Goal: Information Seeking & Learning: Learn about a topic

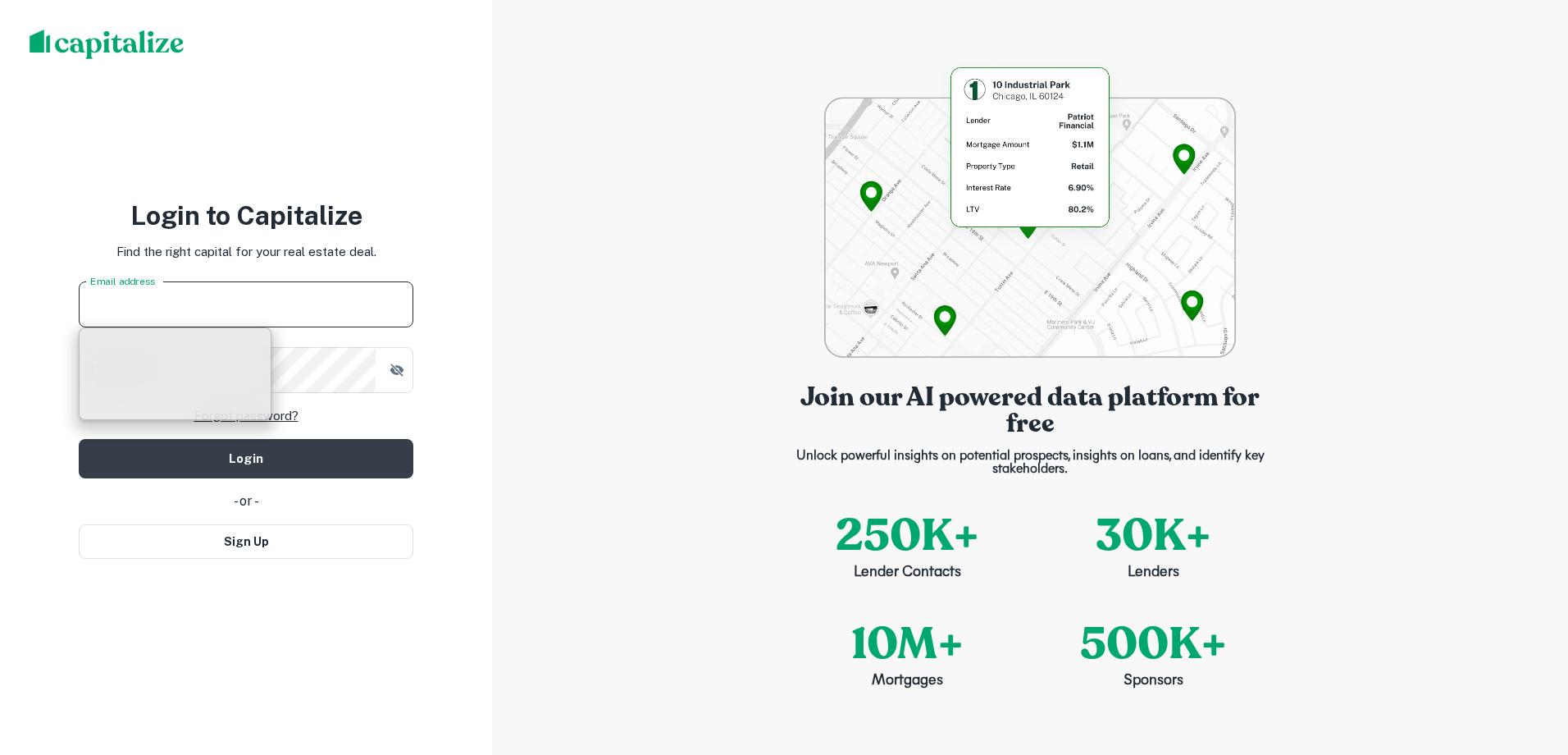
type input "**********"
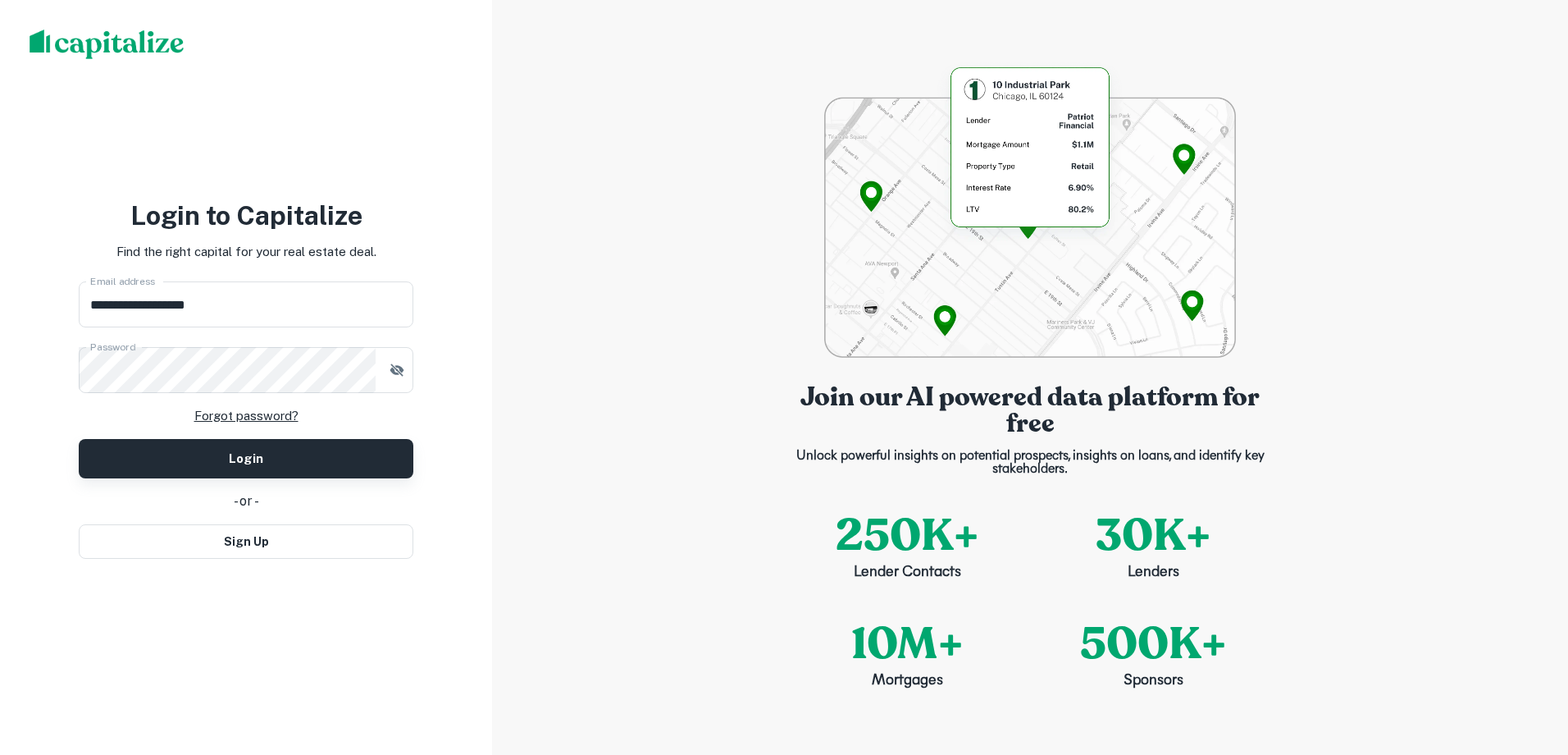
click at [317, 445] on button "Login" at bounding box center [246, 458] width 335 height 39
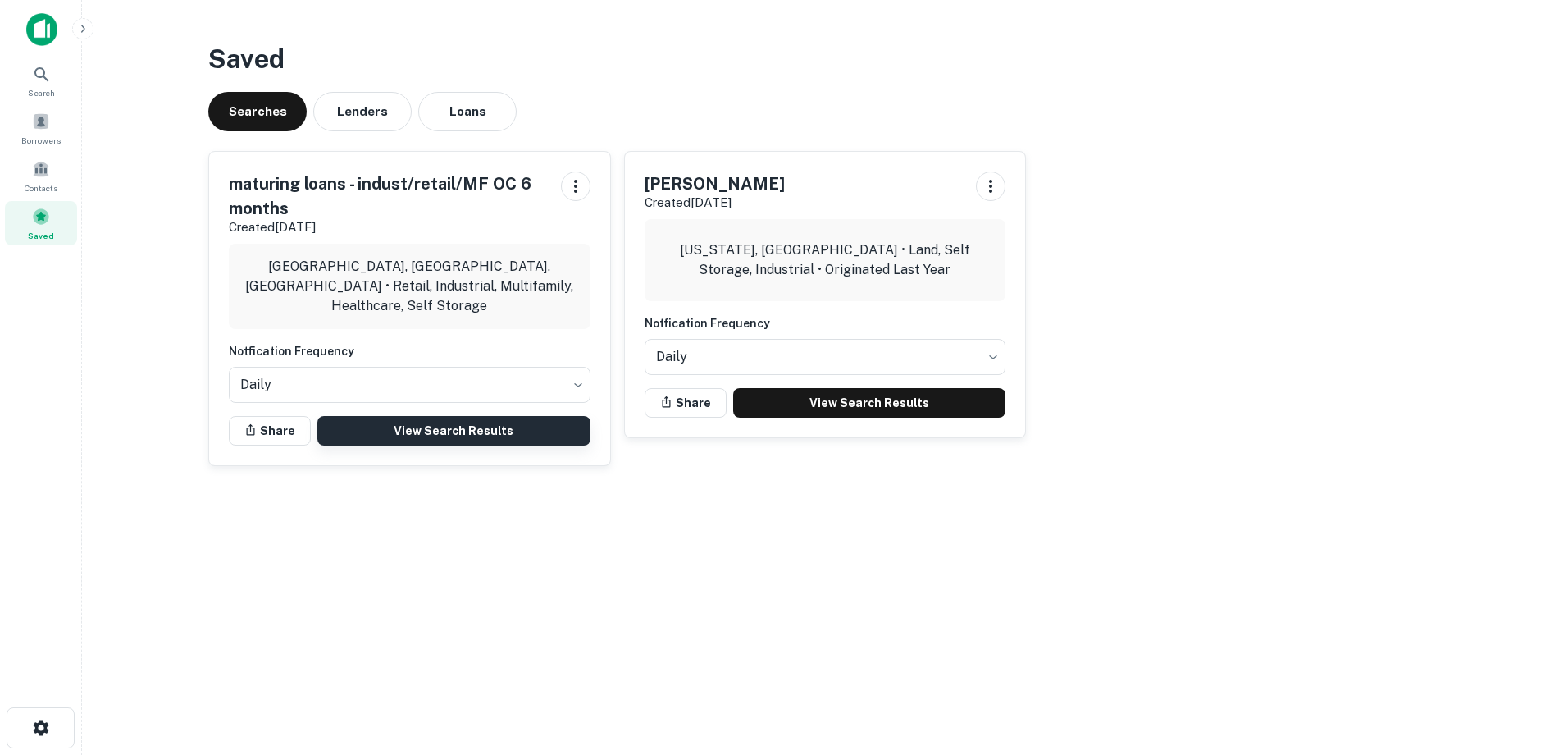
click at [489, 425] on link "View Search Results" at bounding box center [454, 430] width 273 height 29
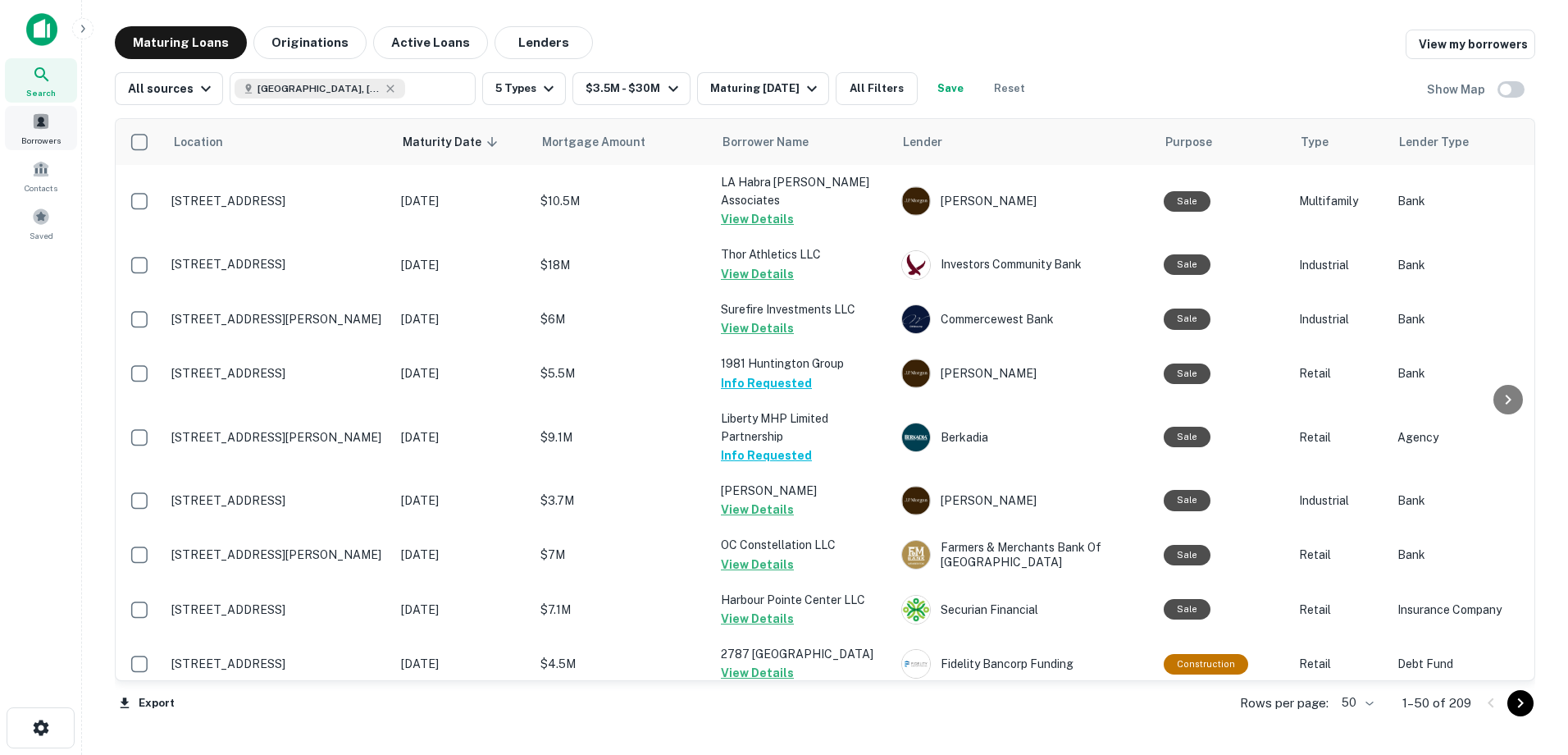
click at [52, 122] on div "Borrowers" at bounding box center [41, 127] width 72 height 44
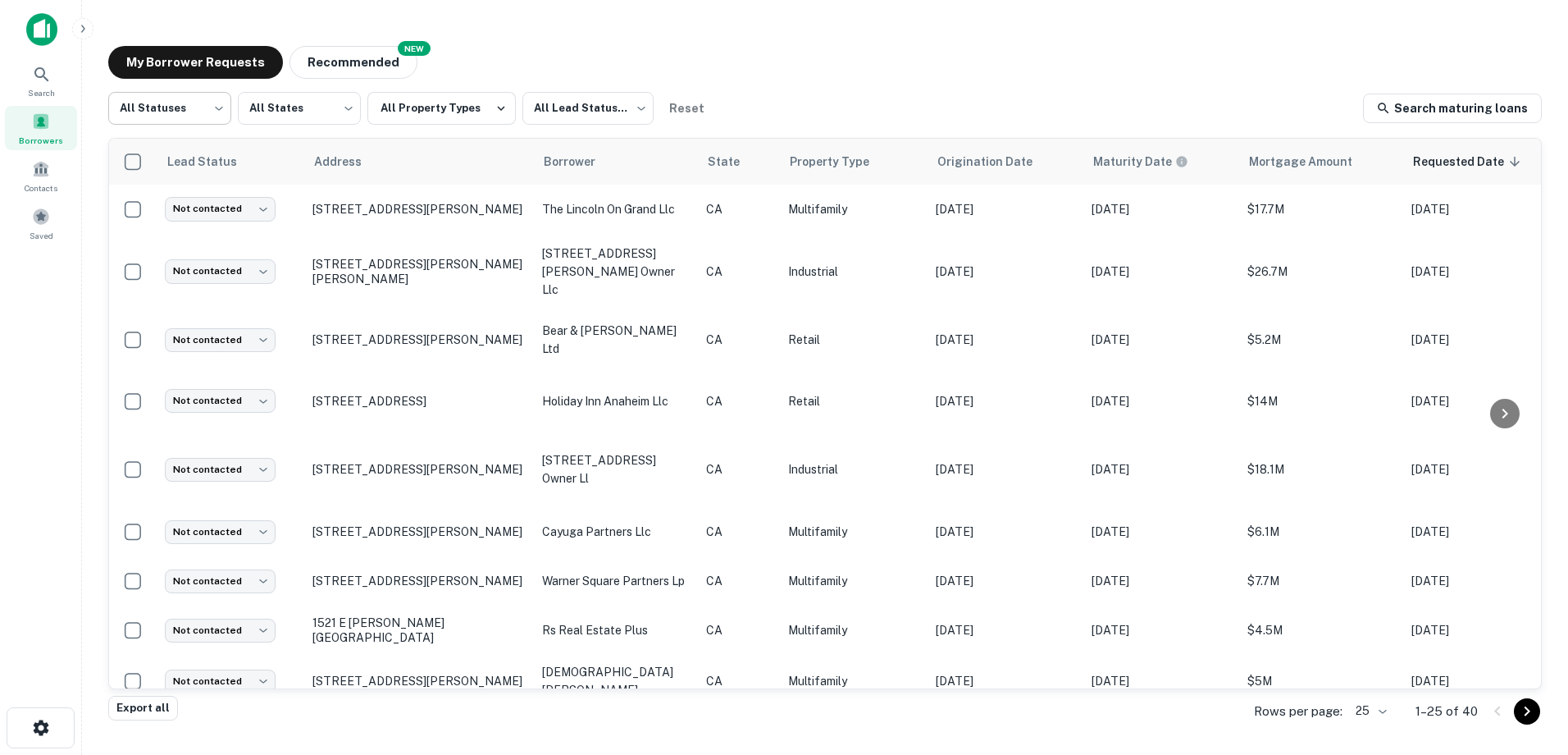
click at [201, 112] on body "Search Borrowers Contacts Saved My Borrower Requests NEW Recommended All Status…" at bounding box center [784, 377] width 1568 height 755
click at [571, 51] on div at bounding box center [784, 377] width 1568 height 755
click at [206, 120] on body "Search Borrowers Contacts Saved My Borrower Requests NEW Recommended All Status…" at bounding box center [784, 377] width 1568 height 755
click at [206, 206] on li "Fulfilled" at bounding box center [170, 210] width 123 height 29
type input "*********"
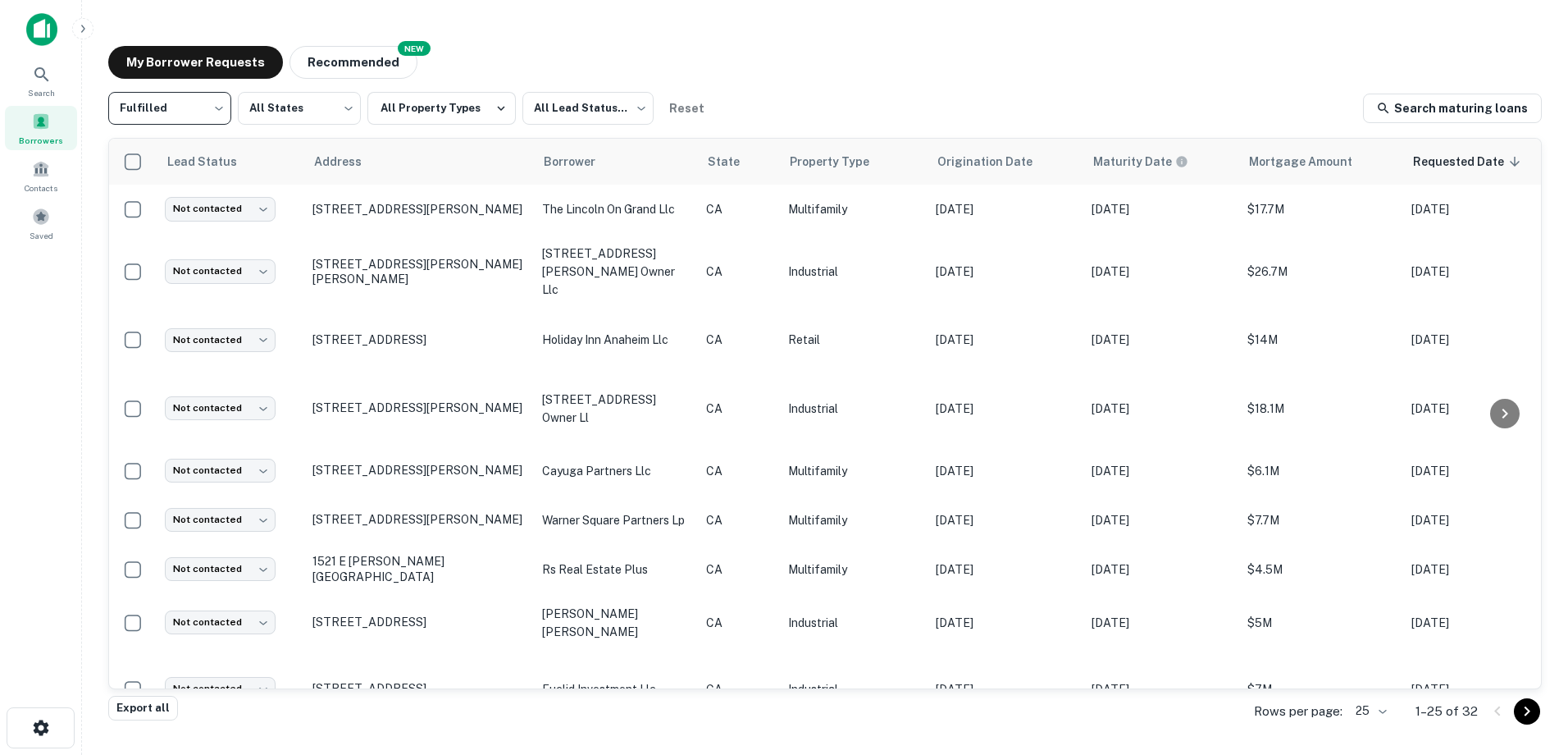
click at [220, 107] on body "Search Borrowers Contacts Saved My Borrower Requests NEW Recommended Fulfilled …" at bounding box center [784, 377] width 1568 height 755
click at [220, 107] on div at bounding box center [784, 377] width 1568 height 755
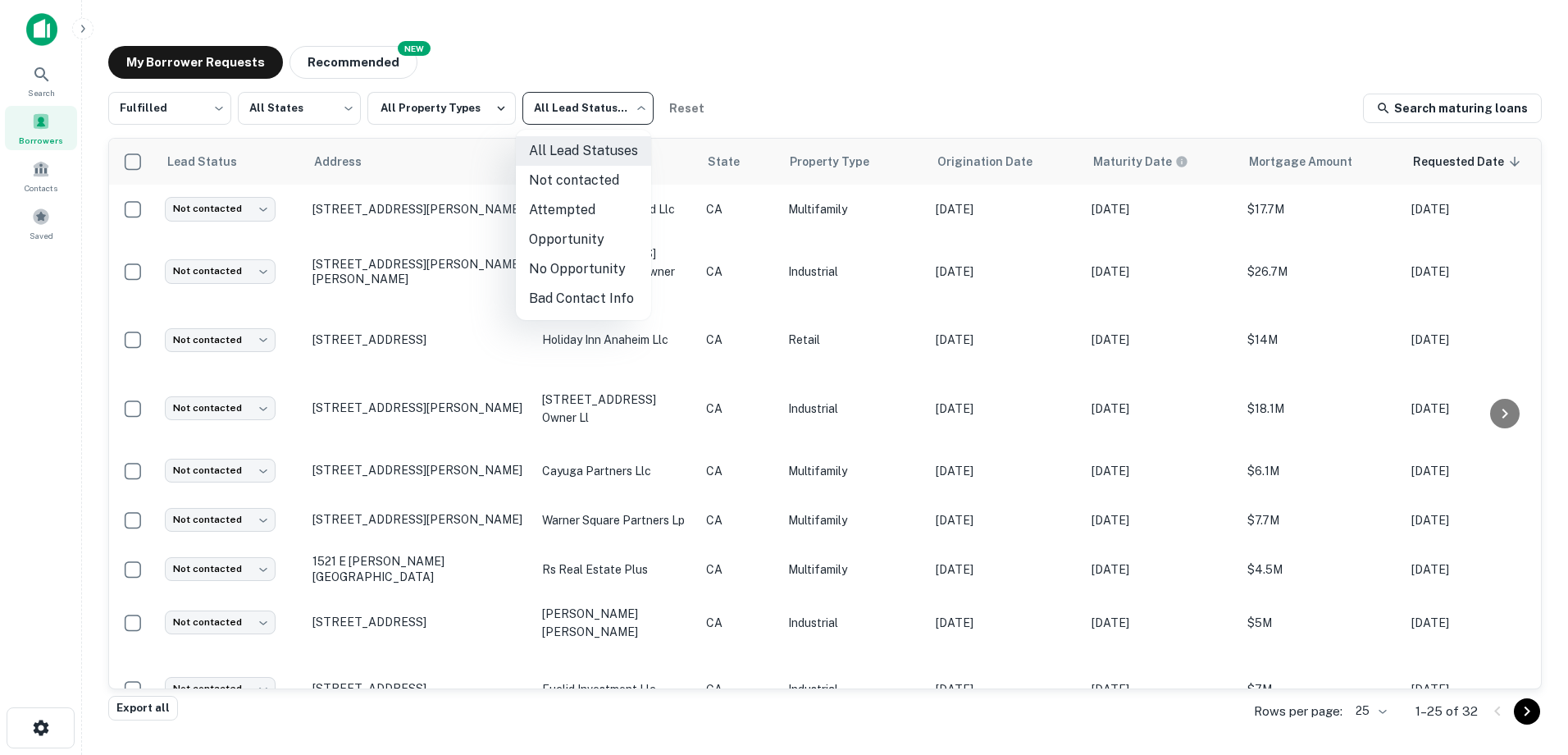
click at [554, 108] on body "Search Borrowers Contacts Saved My Borrower Requests NEW Recommended Fulfilled …" at bounding box center [784, 377] width 1568 height 755
click at [562, 178] on li "Not contacted" at bounding box center [583, 180] width 136 height 29
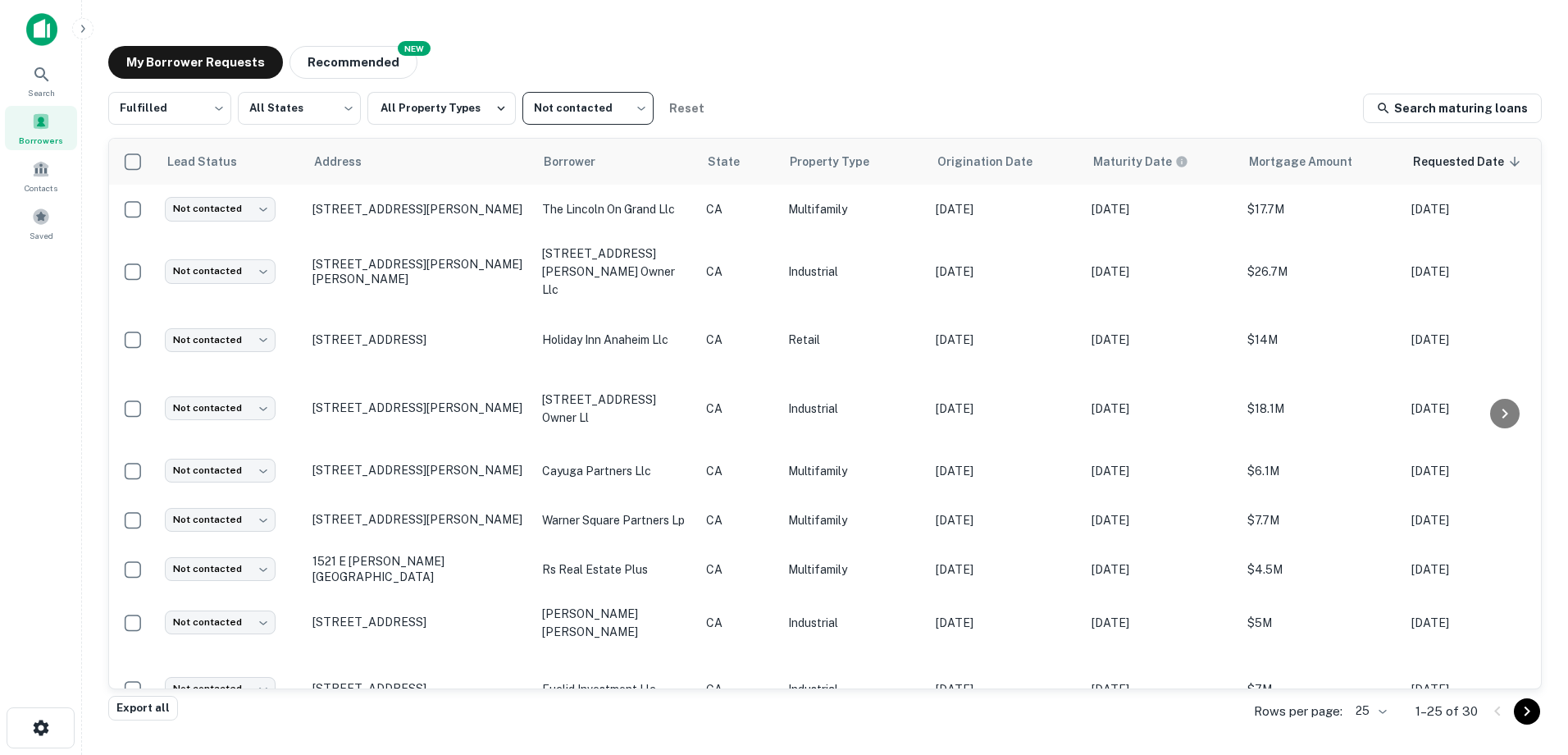
click at [590, 113] on body "Search Borrowers Contacts Saved My Borrower Requests NEW Recommended Fulfilled …" at bounding box center [784, 377] width 1568 height 755
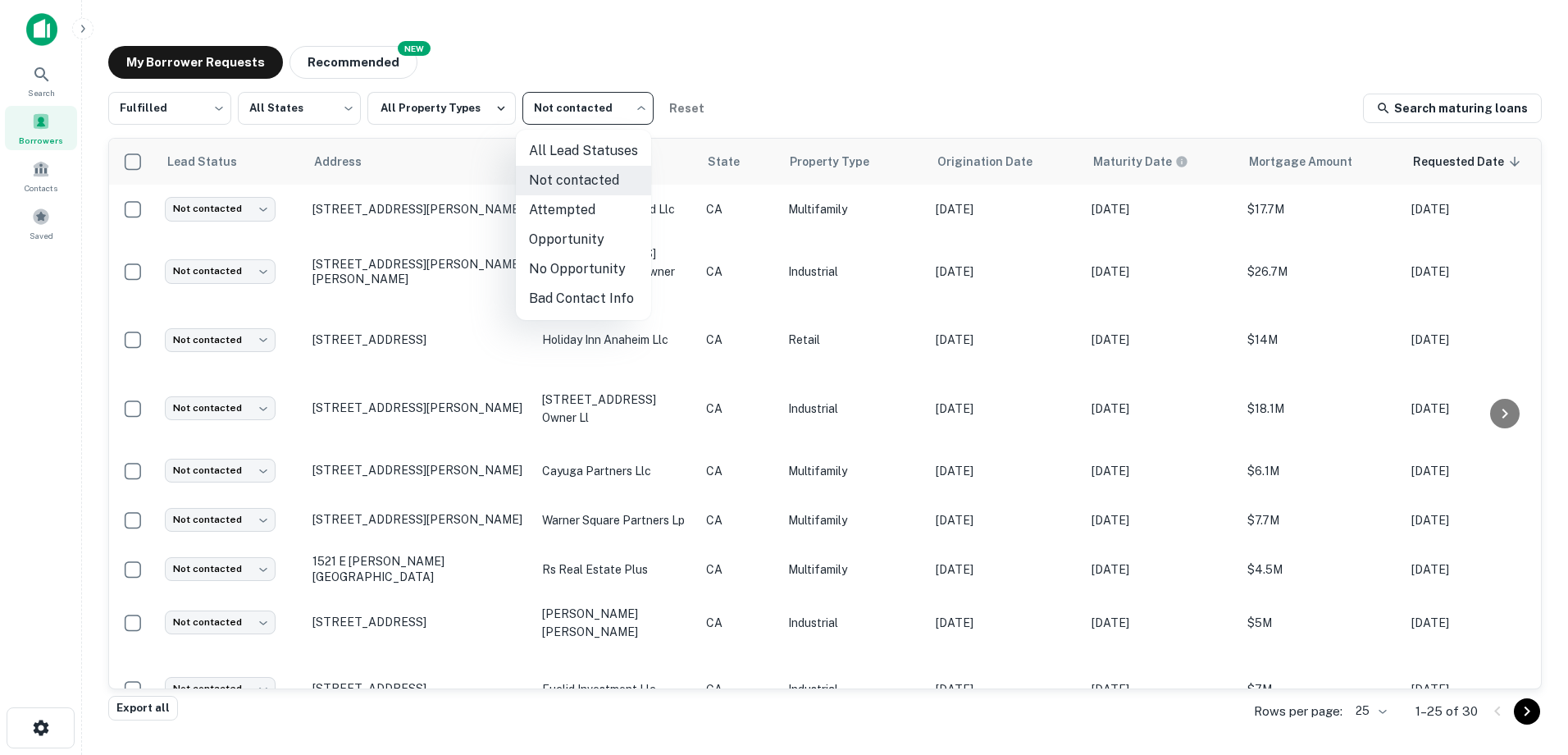
click at [585, 205] on li "Attempted" at bounding box center [583, 210] width 136 height 29
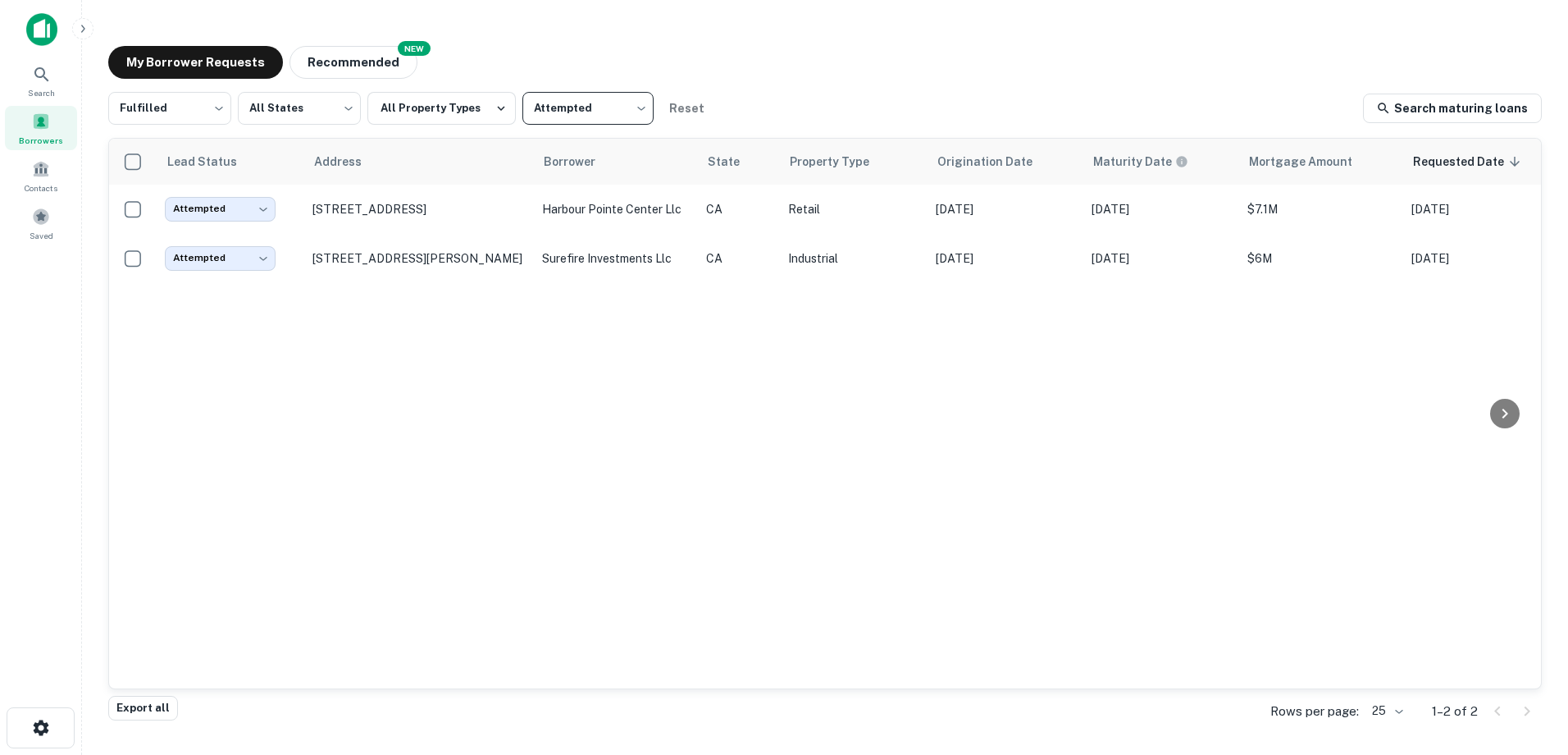
click at [595, 115] on body "Search Borrowers Contacts Saved My Borrower Requests NEW Recommended Fulfilled …" at bounding box center [784, 377] width 1568 height 755
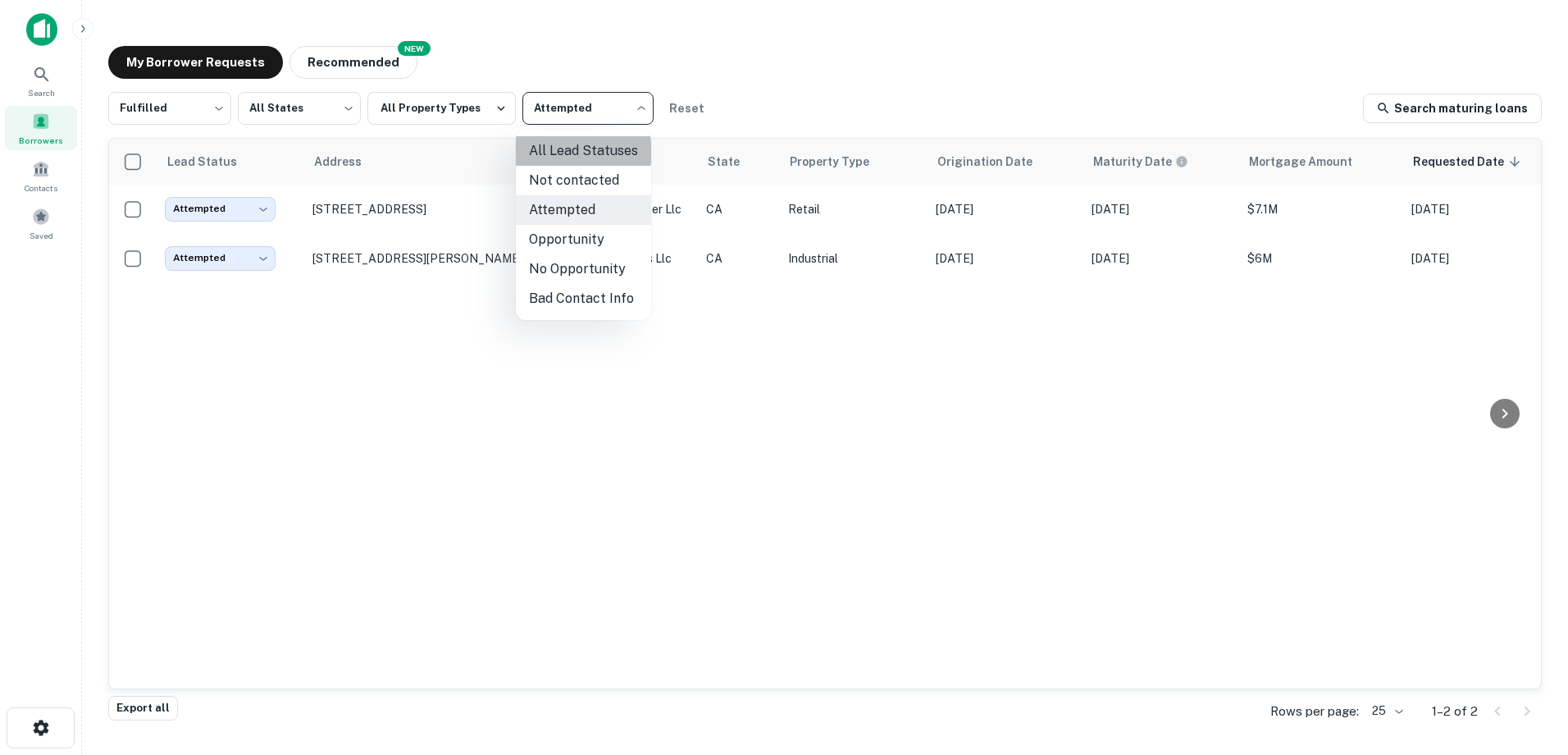
click at [580, 151] on li "All Lead Statuses" at bounding box center [583, 151] width 136 height 29
type input "***"
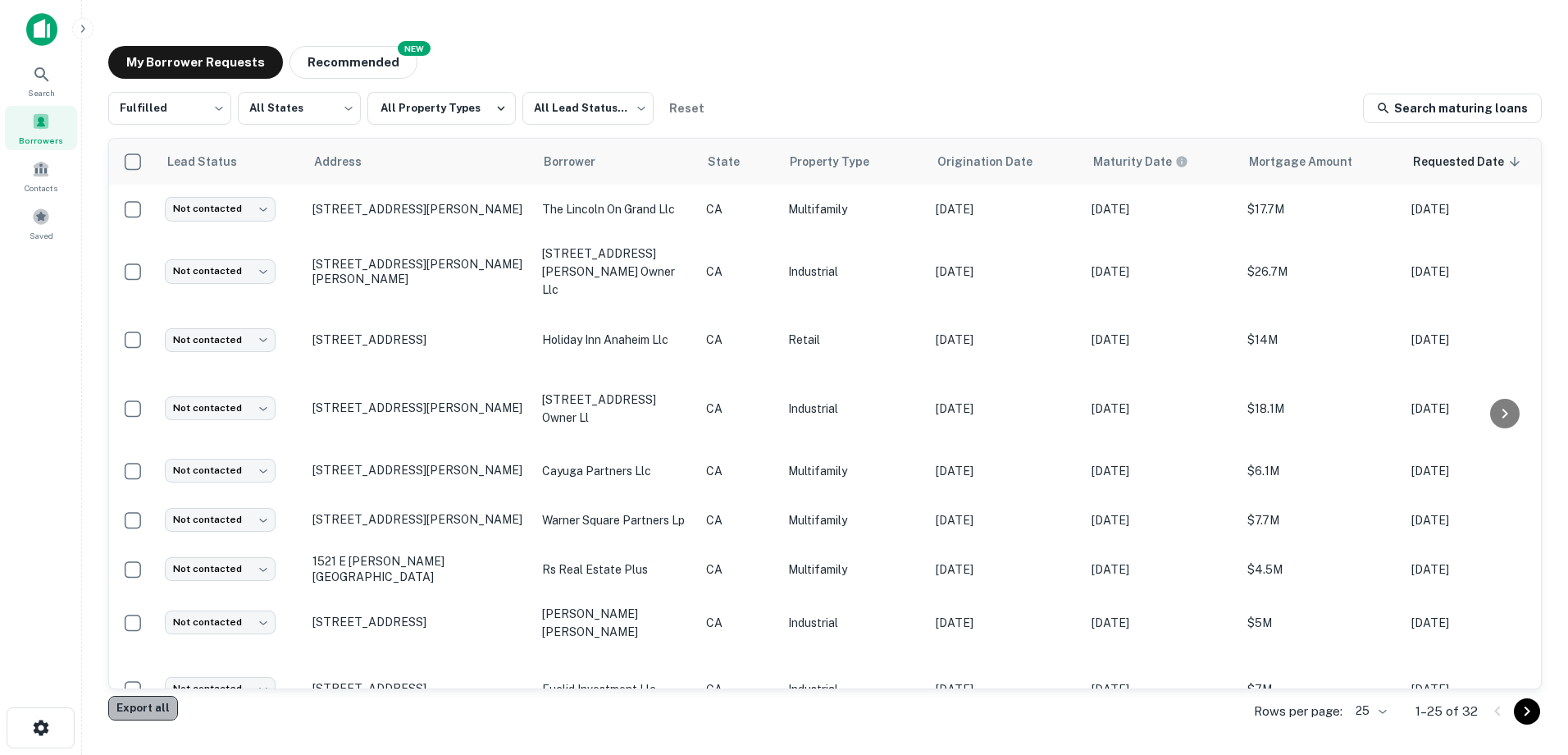
click at [149, 706] on button "Export all" at bounding box center [143, 708] width 70 height 25
click at [828, 69] on div "My Borrower Requests NEW Recommended" at bounding box center [825, 62] width 1434 height 32
click at [217, 109] on body "Search Borrowers Contacts Saved My Borrower Requests NEW Recommended Fulfilled …" at bounding box center [784, 377] width 1568 height 755
click at [180, 175] on li "Processing" at bounding box center [170, 180] width 123 height 29
type input "**********"
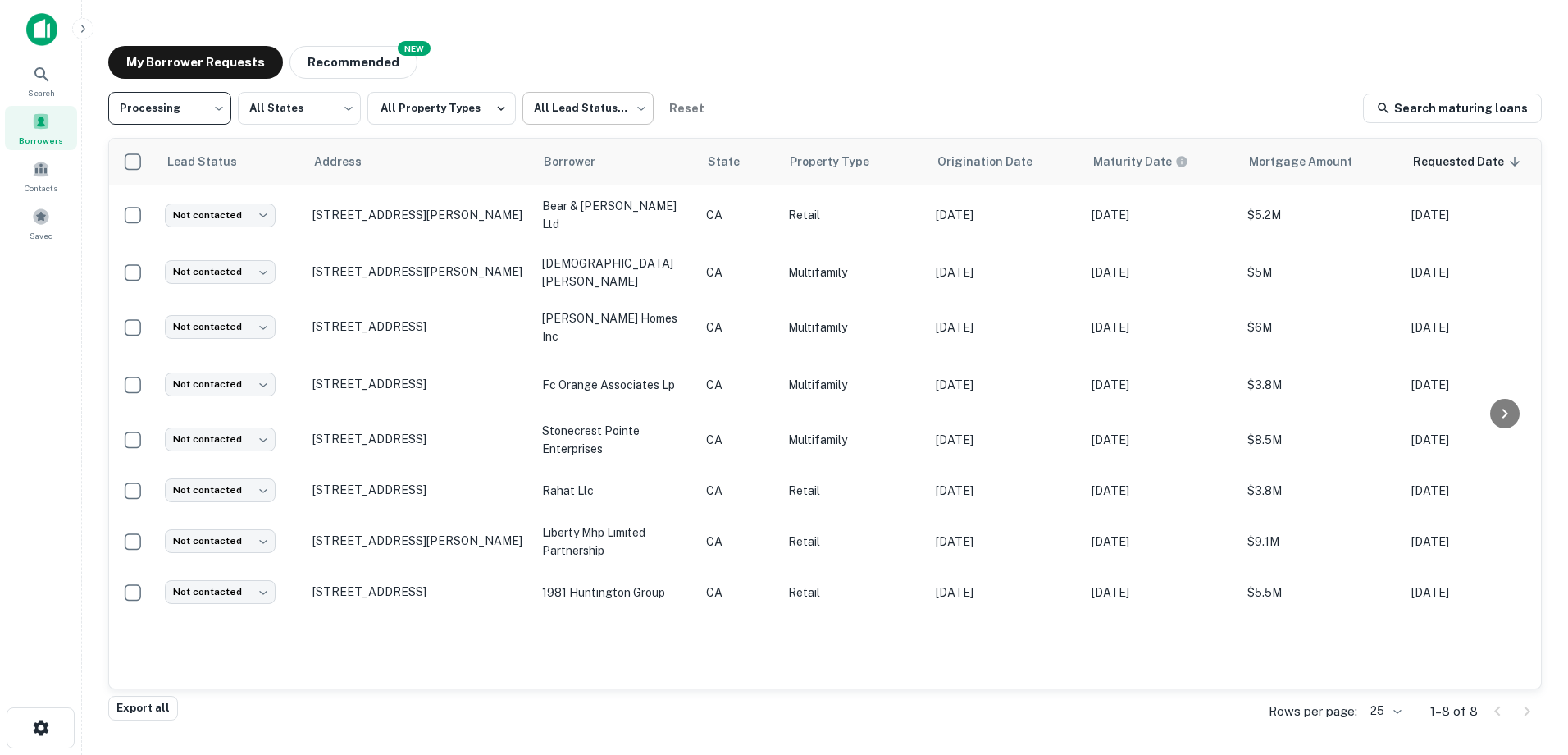
click at [606, 112] on body "**********" at bounding box center [784, 377] width 1568 height 755
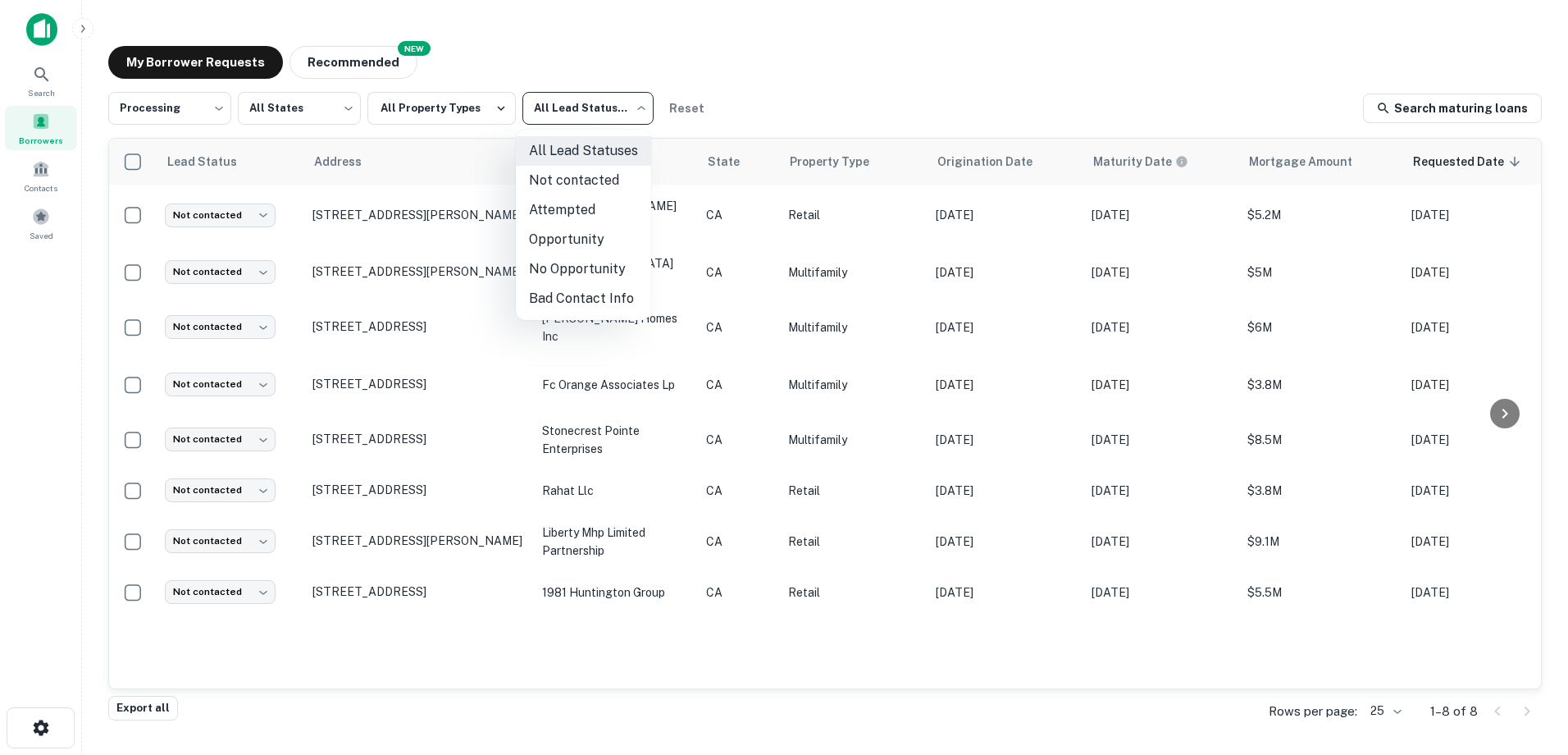
click at [619, 68] on div at bounding box center [784, 377] width 1568 height 755
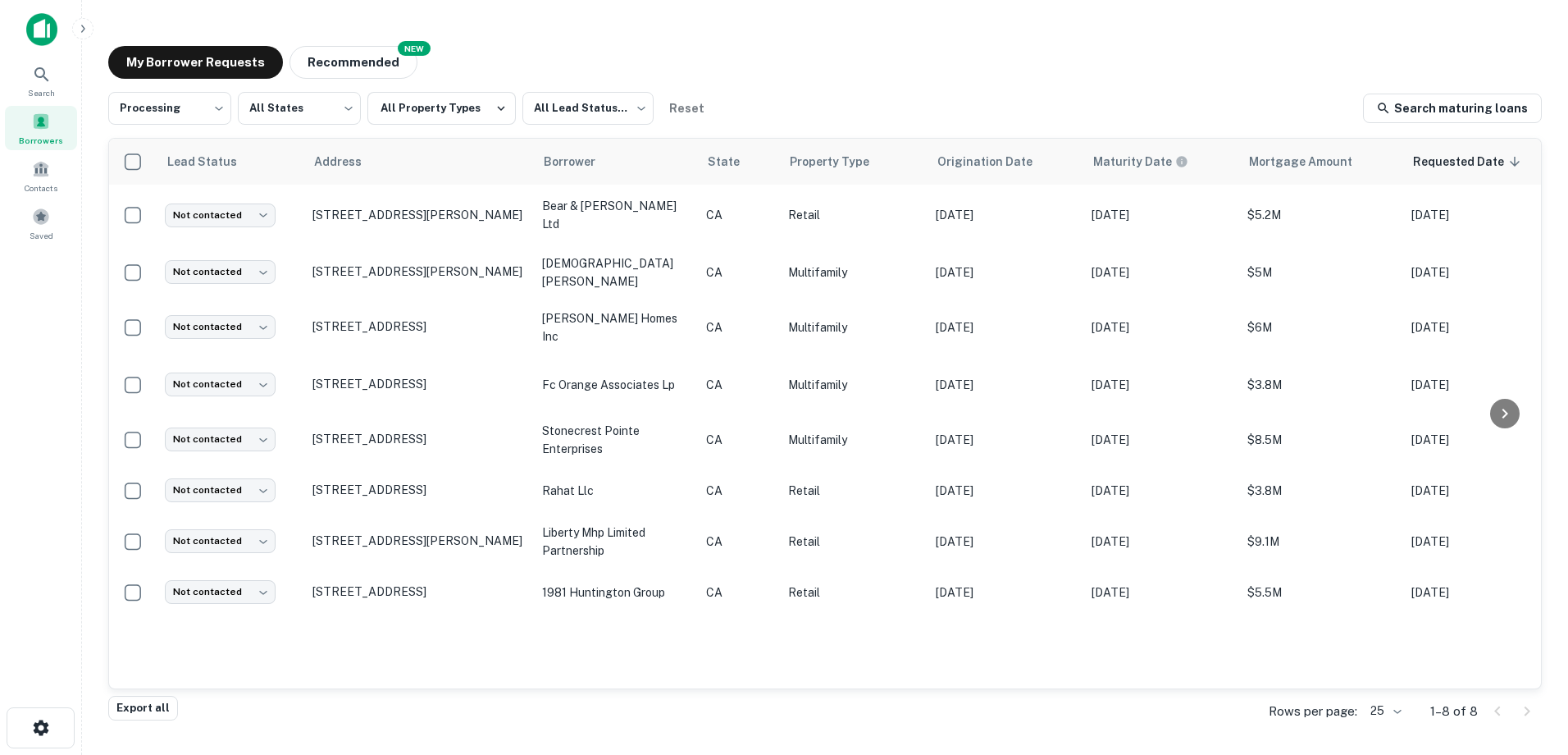
click at [513, 108] on div "**********" at bounding box center [410, 107] width 604 height 32
click at [494, 107] on icon "button" at bounding box center [501, 108] width 15 height 15
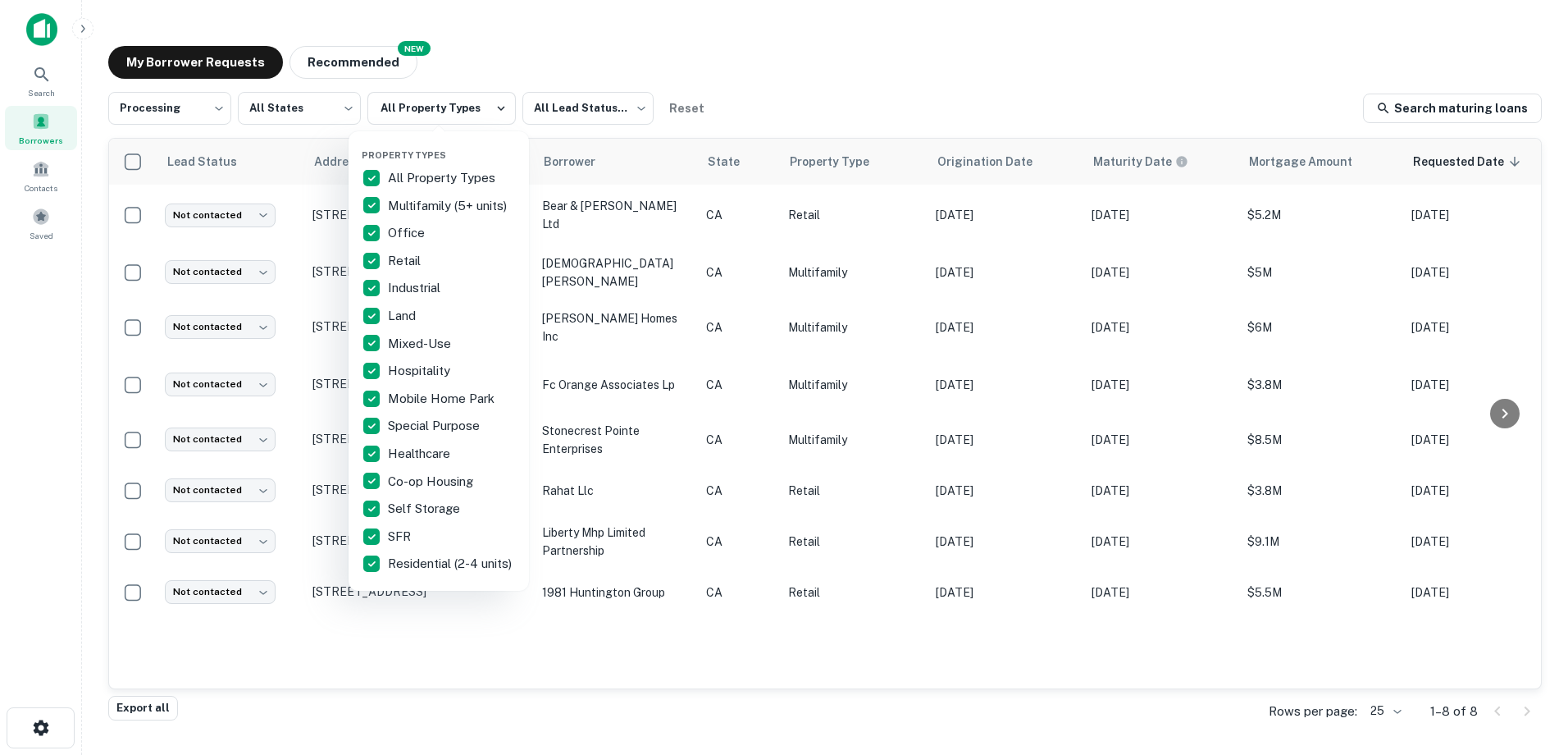
click at [502, 54] on div at bounding box center [784, 377] width 1568 height 755
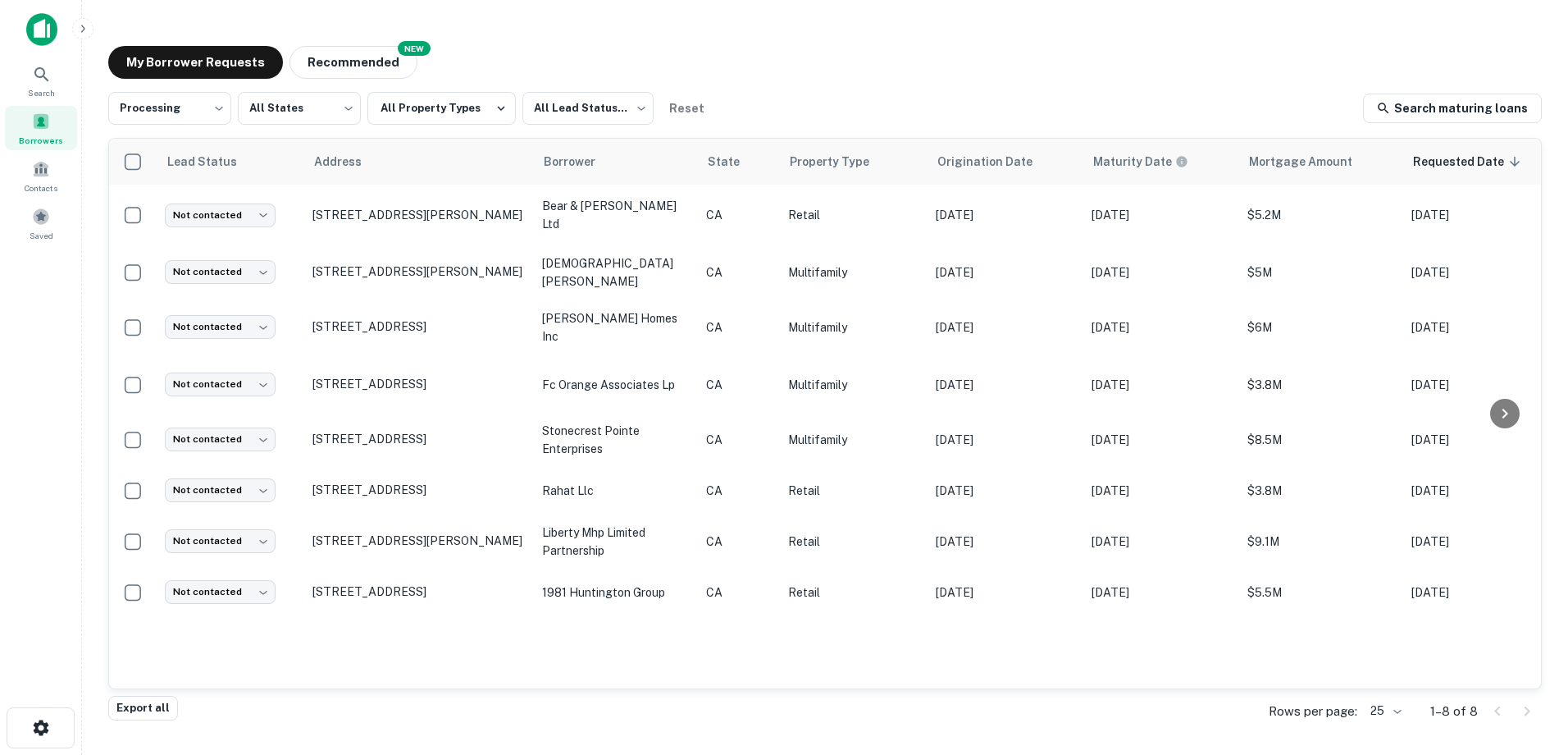
click at [1402, 713] on body "**********" at bounding box center [784, 377] width 1568 height 755
click at [1392, 725] on li "1000" at bounding box center [1386, 720] width 56 height 29
click at [523, 35] on div "**********" at bounding box center [825, 372] width 1460 height 679
click at [620, 25] on main "**********" at bounding box center [826, 377] width 1486 height 755
click at [777, 65] on div "My Borrower Requests NEW Recommended" at bounding box center [825, 62] width 1434 height 32
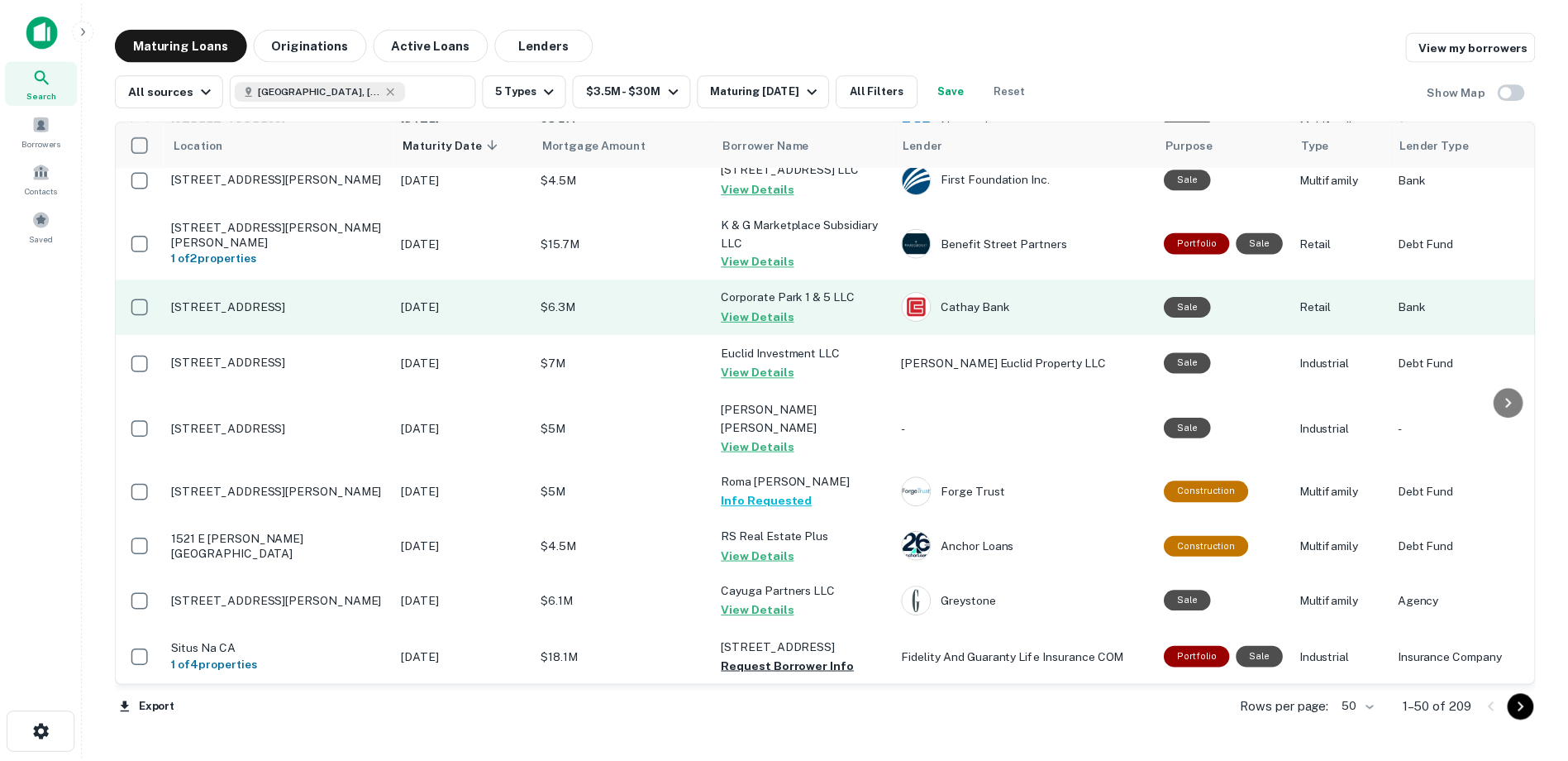
scroll to position [1737, 0]
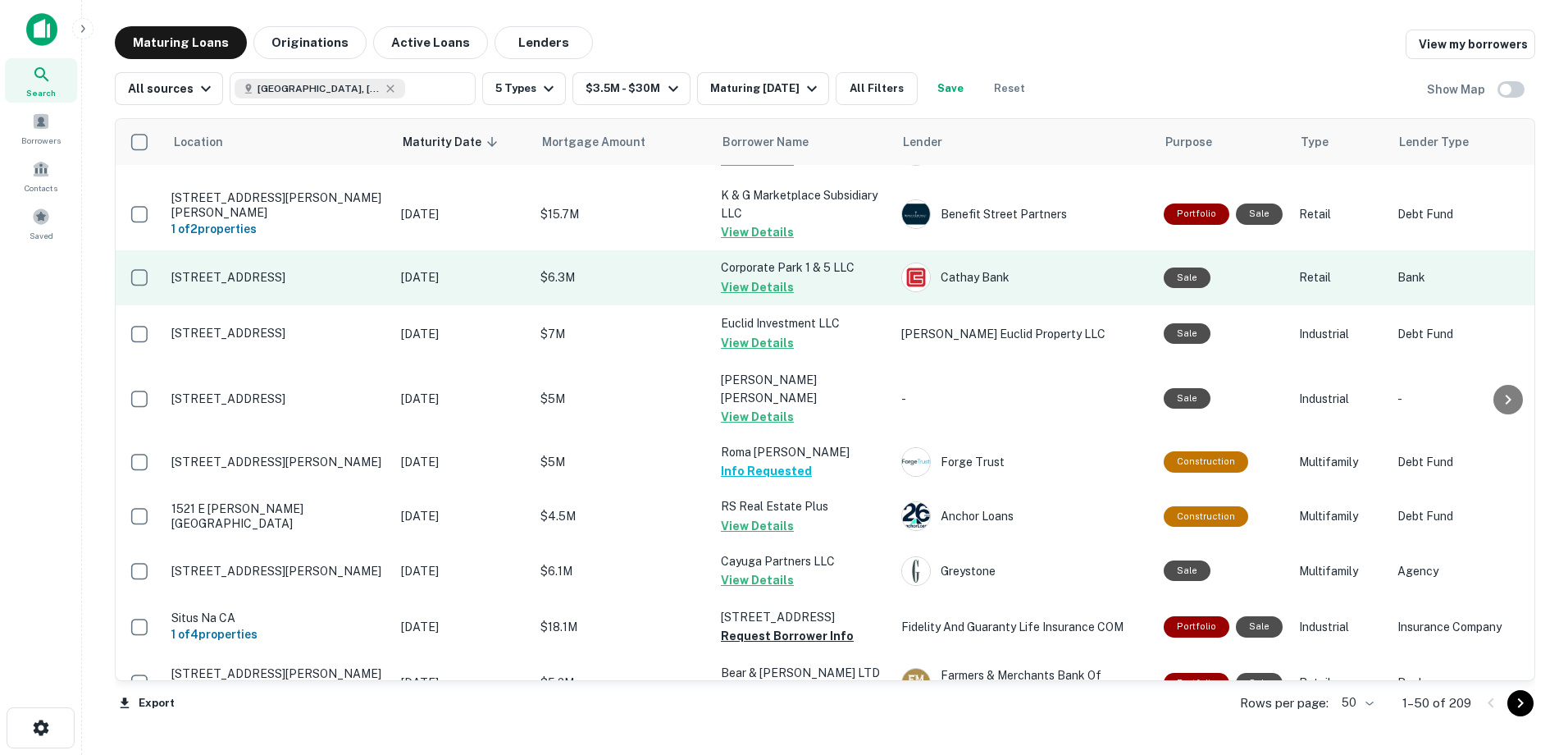
click at [756, 277] on button "View Details" at bounding box center [757, 287] width 73 height 20
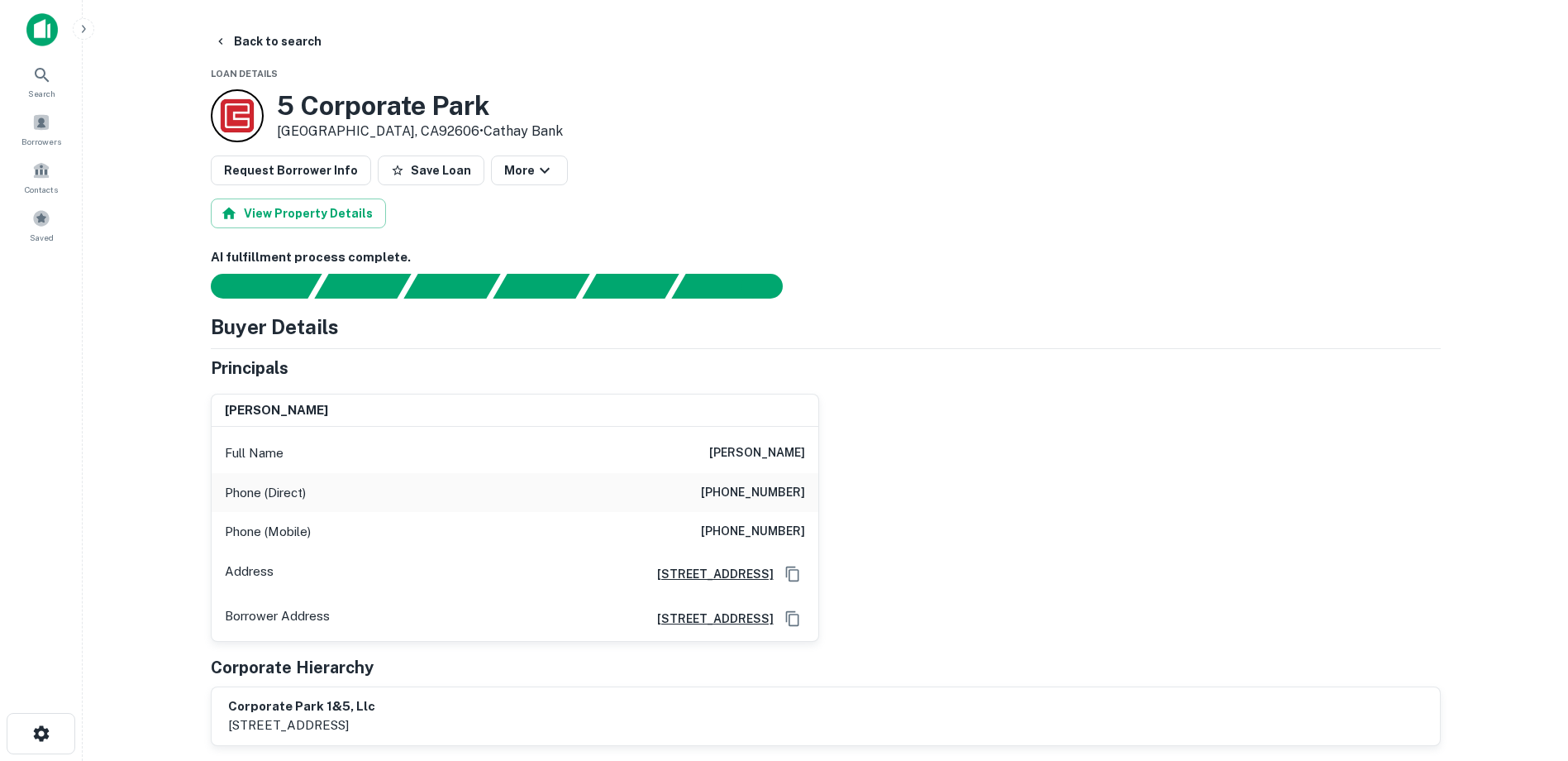
click at [1130, 137] on div "5 Corporate Park Irvine, CA92606 • Cathay Bank" at bounding box center [825, 115] width 1229 height 53
click at [1030, 471] on div "mandy j. liu Full Name mandy j. liu Phone (Direct) (714) 508-9288 Phone (Mobile…" at bounding box center [819, 510] width 1243 height 261
click at [623, 164] on div "Request Borrower Info Save Loan More" at bounding box center [825, 169] width 1229 height 29
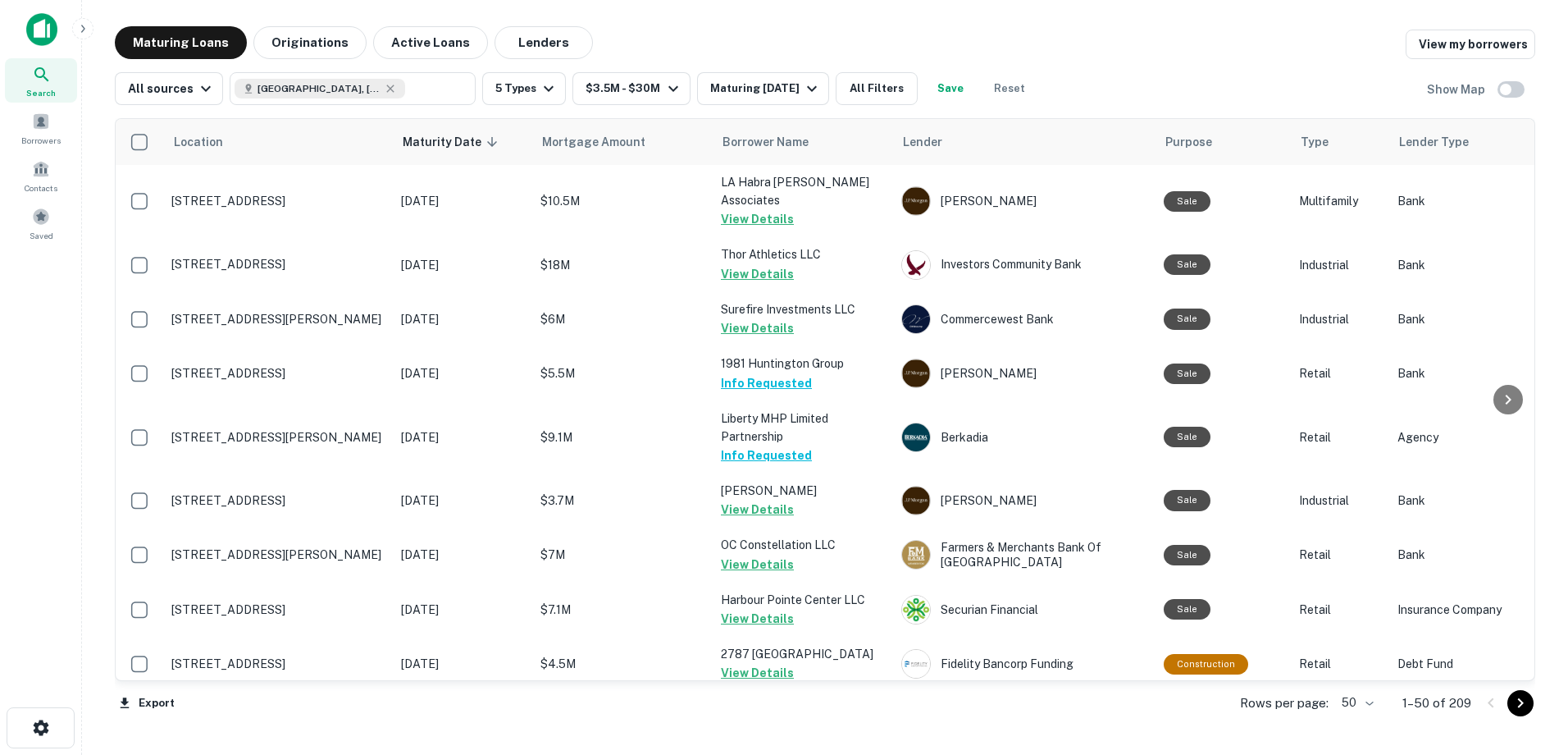
click at [1063, 59] on div "All sources Orange County, CA, USA ​ 5 Types $3.5M - $30M Maturing In 6 Months …" at bounding box center [825, 82] width 1421 height 46
click at [1079, 29] on div "Maturing Loans Originations Active Loans Lenders View my borrowers" at bounding box center [825, 42] width 1421 height 32
click at [1087, 57] on div "Maturing Loans Originations Active Loans Lenders View my borrowers" at bounding box center [825, 42] width 1421 height 32
click at [1090, 74] on div "All sources Orange County, CA, USA ​ 5 Types $3.5M - $30M Maturing In 6 Months …" at bounding box center [825, 82] width 1421 height 46
click at [1000, 28] on div "Maturing Loans Originations Active Loans Lenders View my borrowers" at bounding box center [825, 42] width 1421 height 32
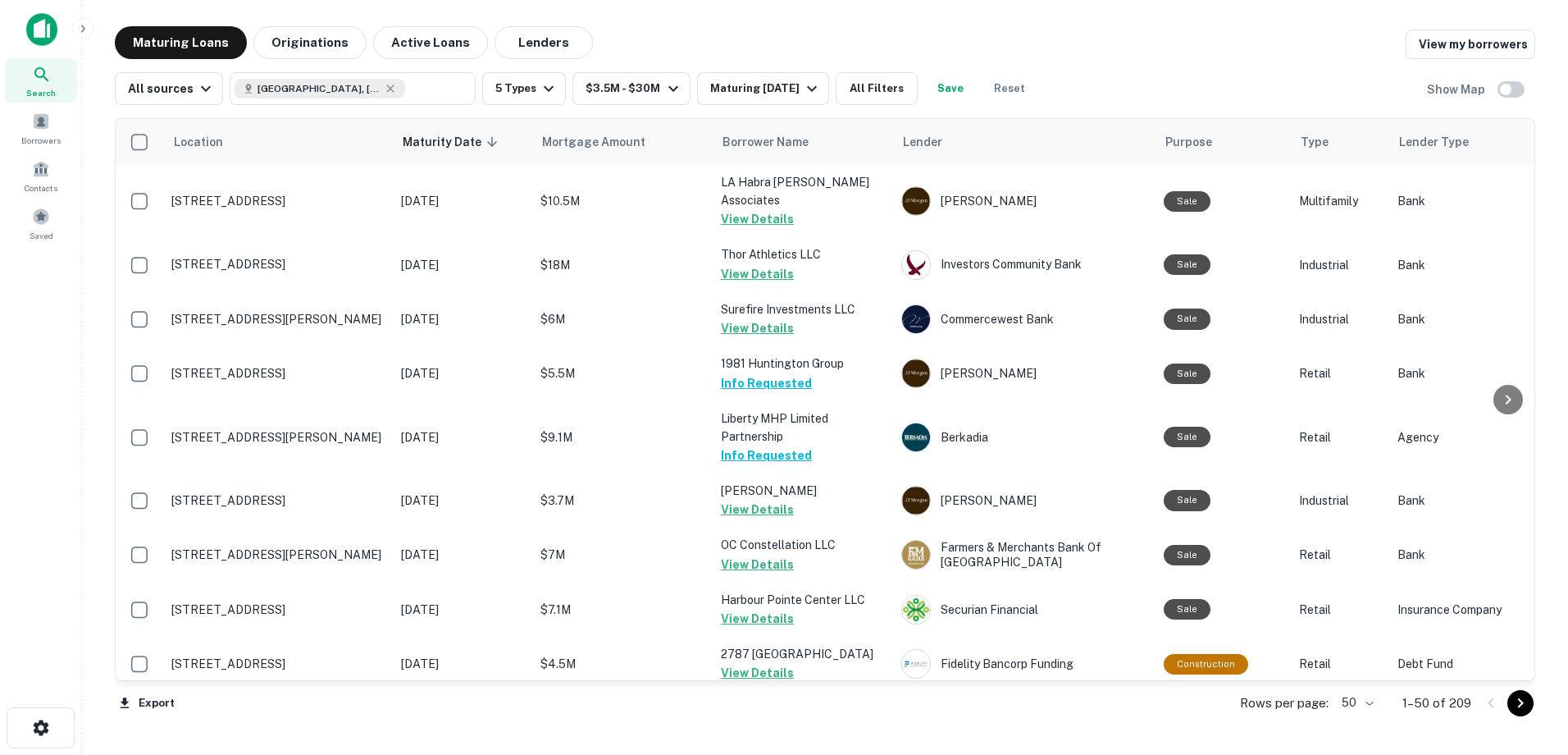
drag, startPoint x: 767, startPoint y: 27, endPoint x: 651, endPoint y: 19, distance: 116.3
click at [666, 19] on main "Maturing Loans Originations Active Loans Lenders View my borrowers All sources …" at bounding box center [826, 377] width 1486 height 755
click at [1085, 42] on div "Maturing Loans Originations Active Loans Lenders View my borrowers" at bounding box center [825, 42] width 1421 height 32
click at [702, 66] on div "All sources Orange County, CA, USA ​ 5 Types $3.5M - $30M Maturing In 6 Months …" at bounding box center [825, 82] width 1421 height 46
click at [625, 55] on div "Maturing Loans Originations Active Loans Lenders View my borrowers" at bounding box center [825, 42] width 1421 height 32
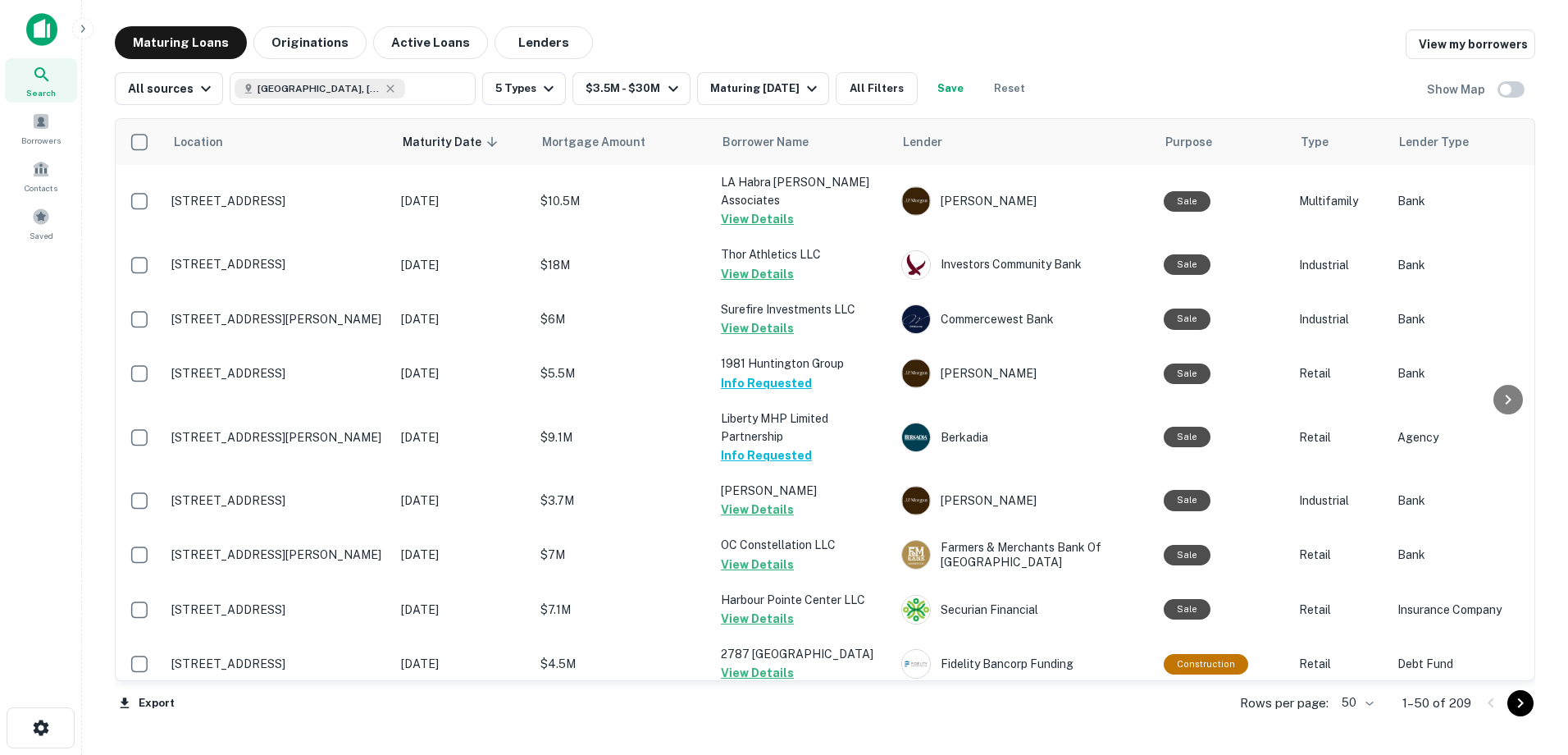
click at [1147, 86] on div "All sources Orange County, CA, USA ​ 5 Types $3.5M - $30M Maturing In 6 Months …" at bounding box center [825, 82] width 1421 height 46
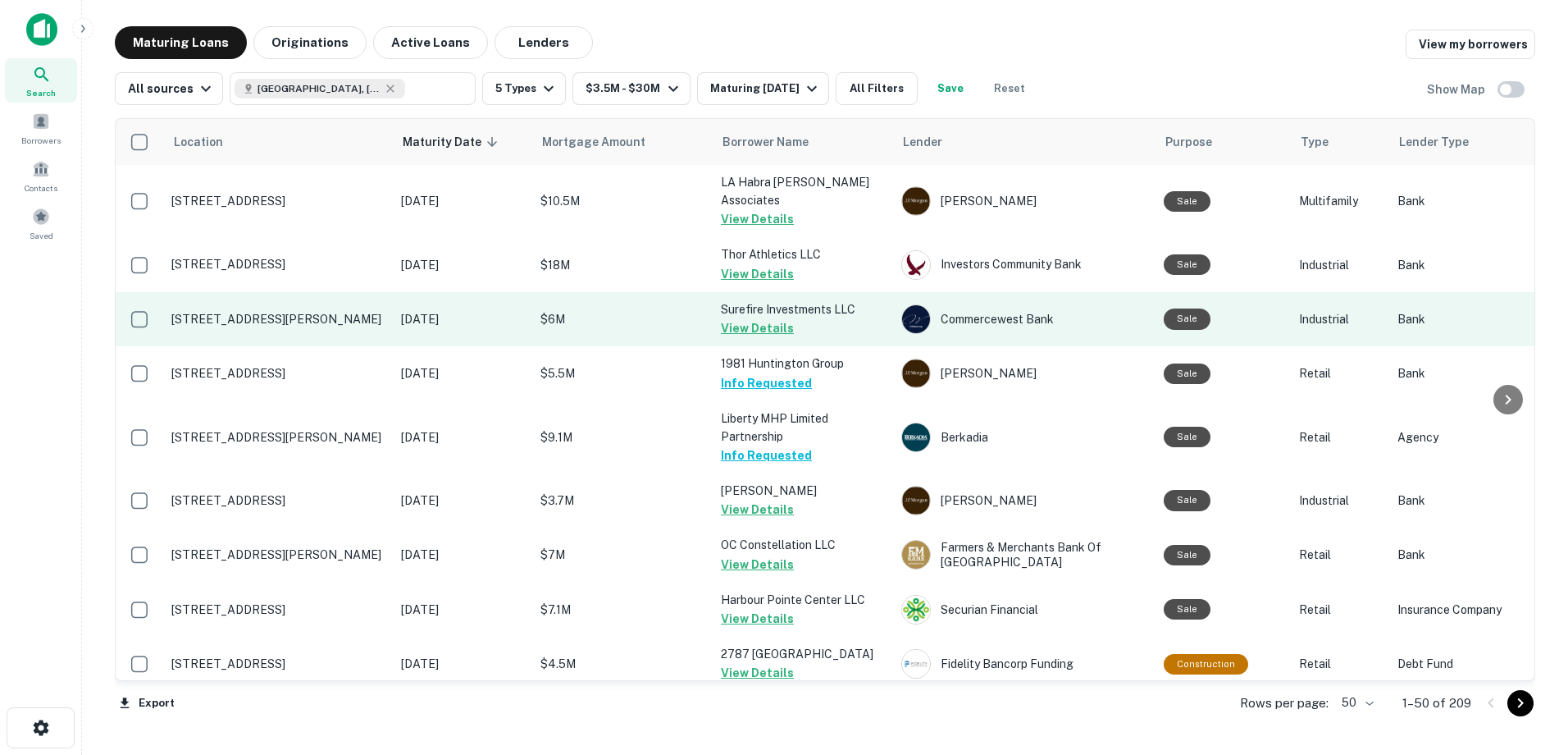
click at [729, 318] on button "View Details" at bounding box center [757, 328] width 73 height 20
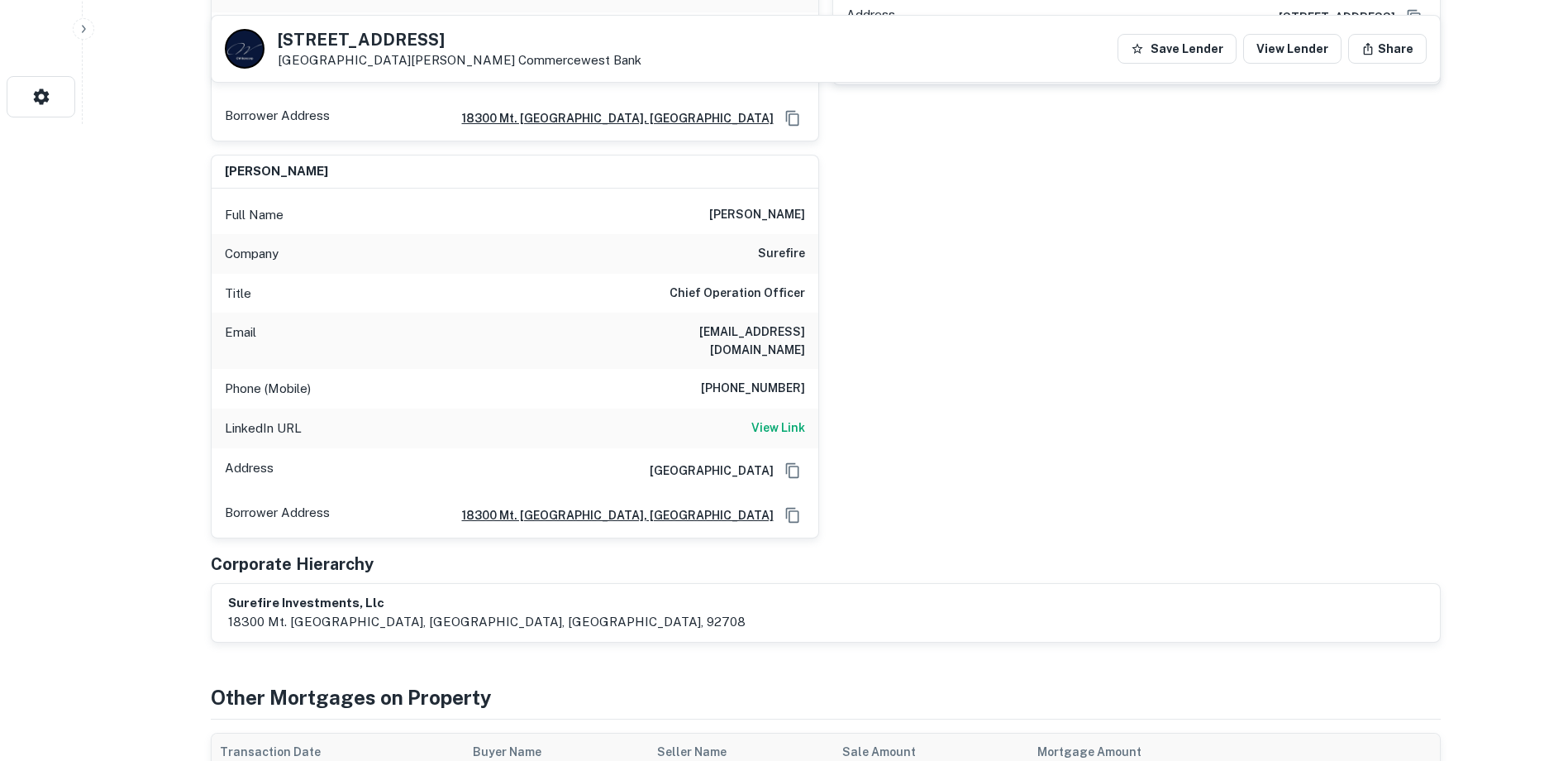
scroll to position [661, 0]
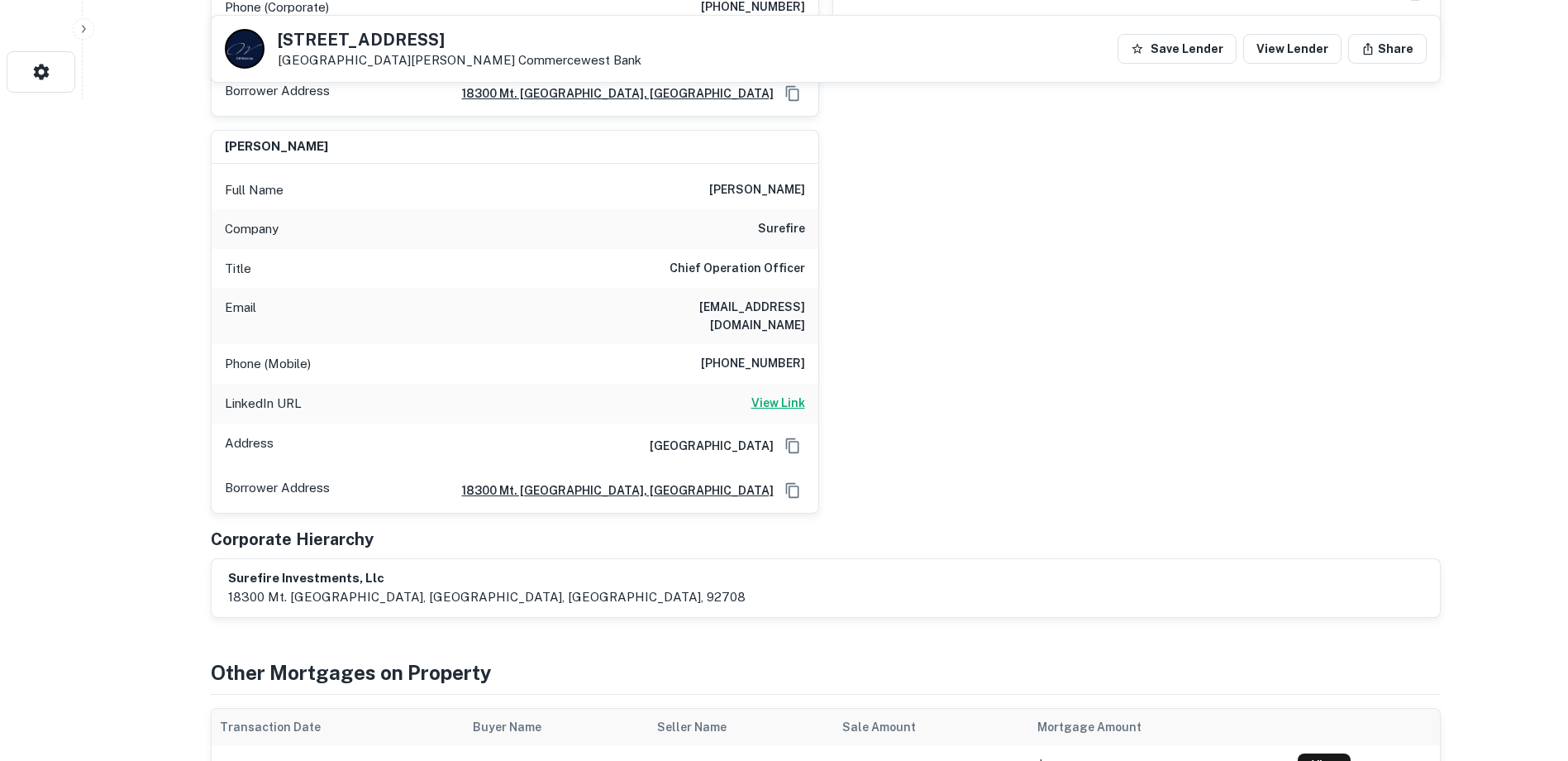
click at [802, 394] on h6 "View Link" at bounding box center [778, 403] width 54 height 18
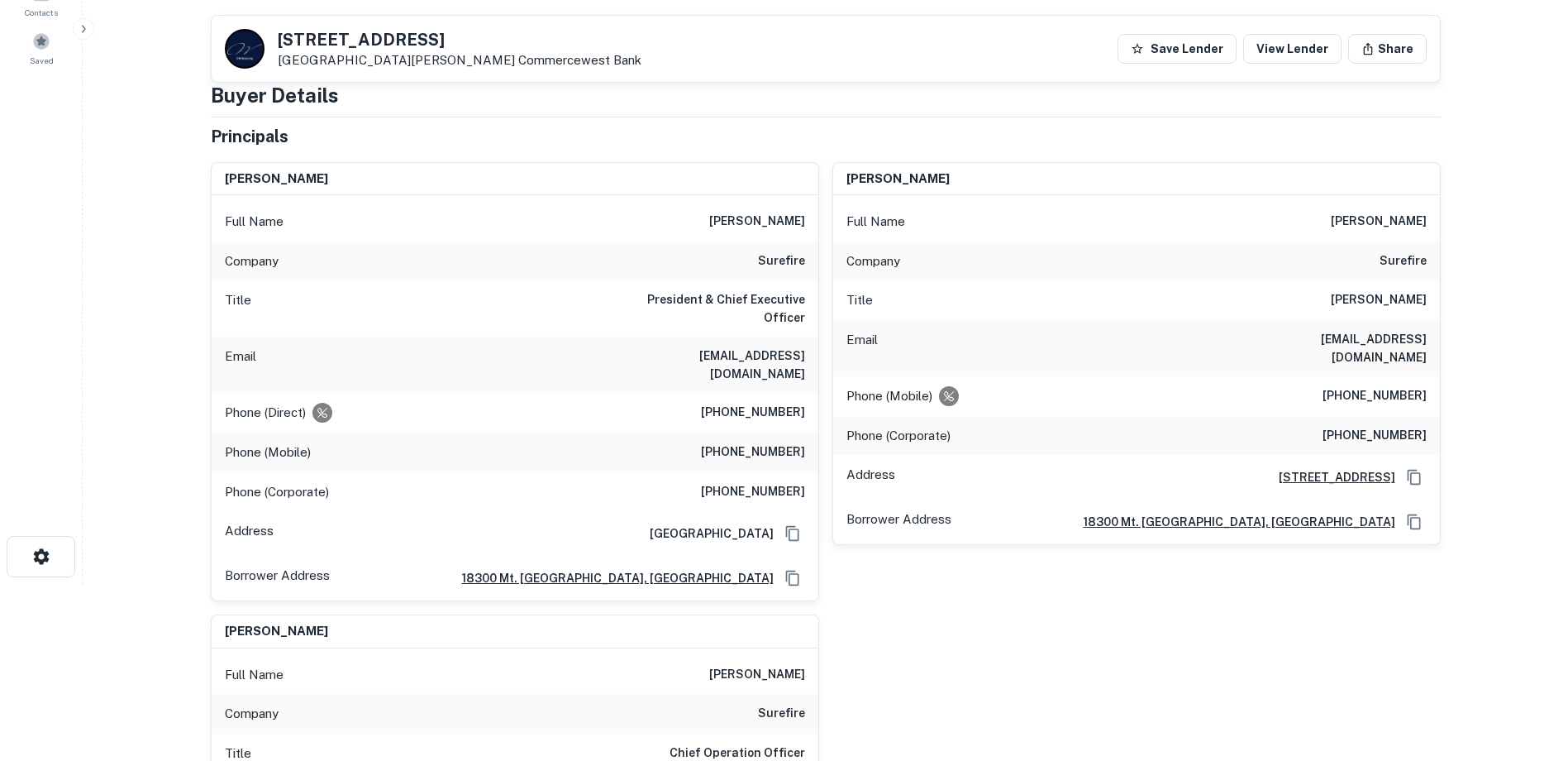
scroll to position [248, 0]
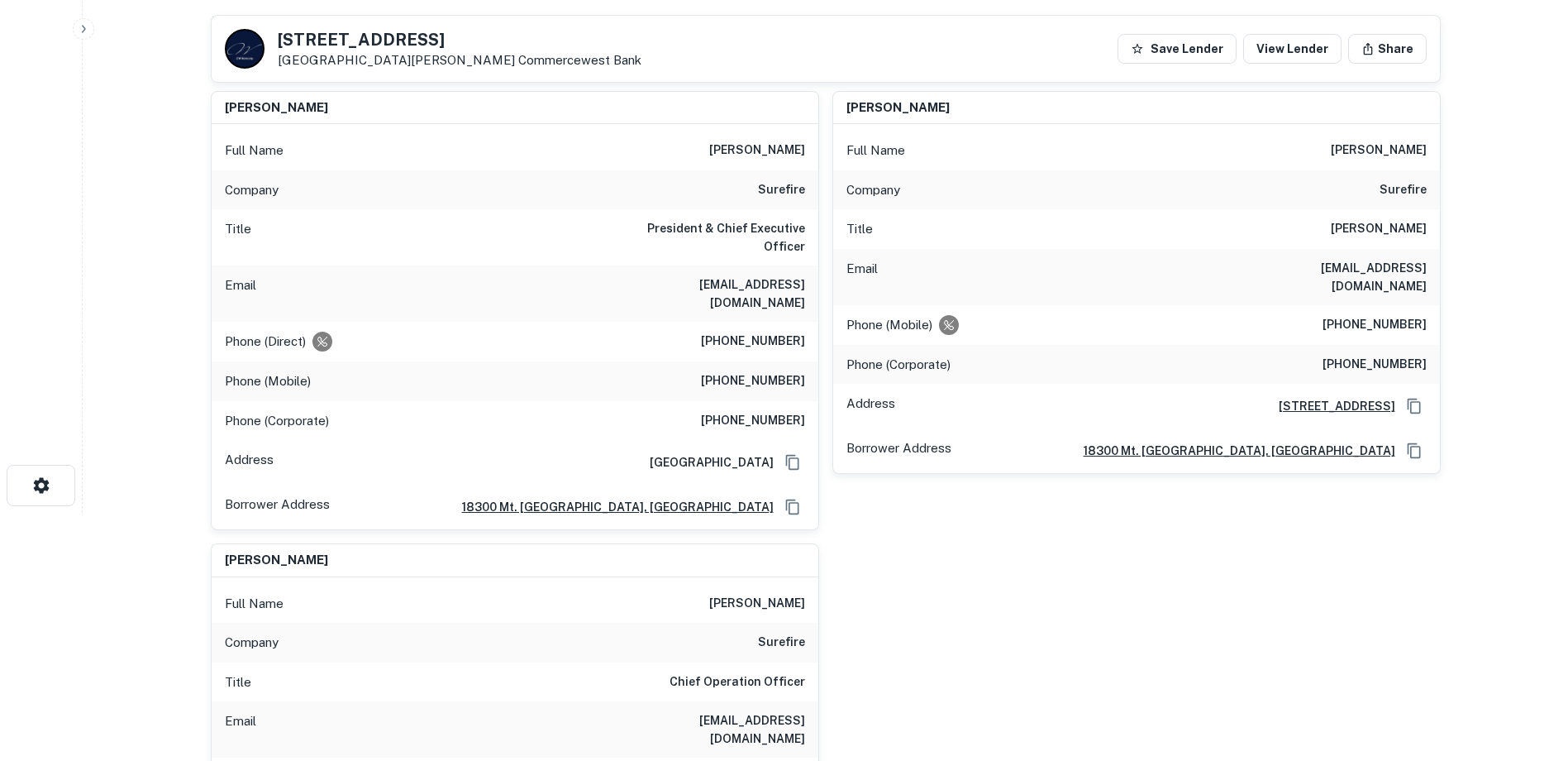
click at [1241, 610] on div "john matthews Full Name john matthews Company surefire Title President & Chief …" at bounding box center [819, 503] width 1243 height 849
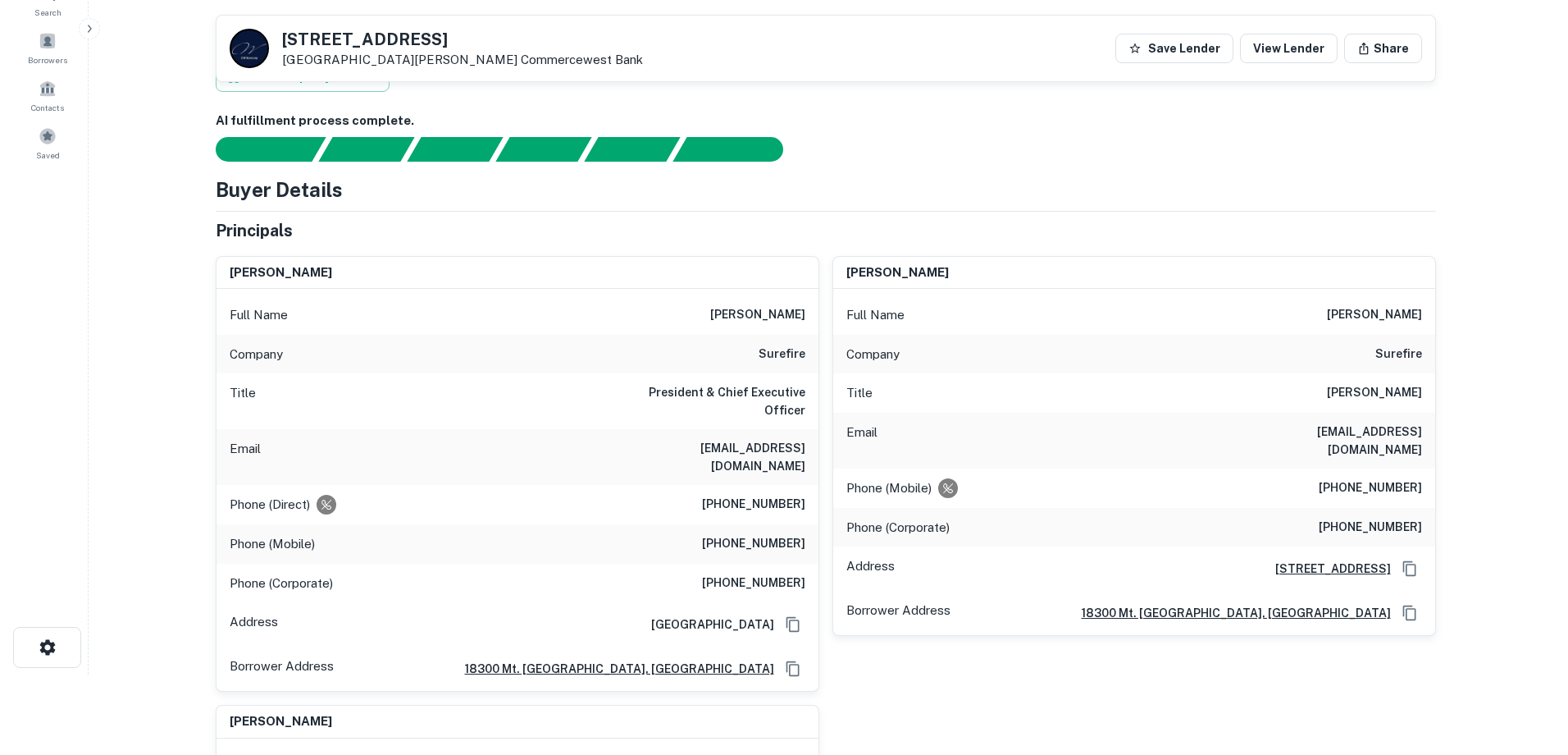
scroll to position [0, 0]
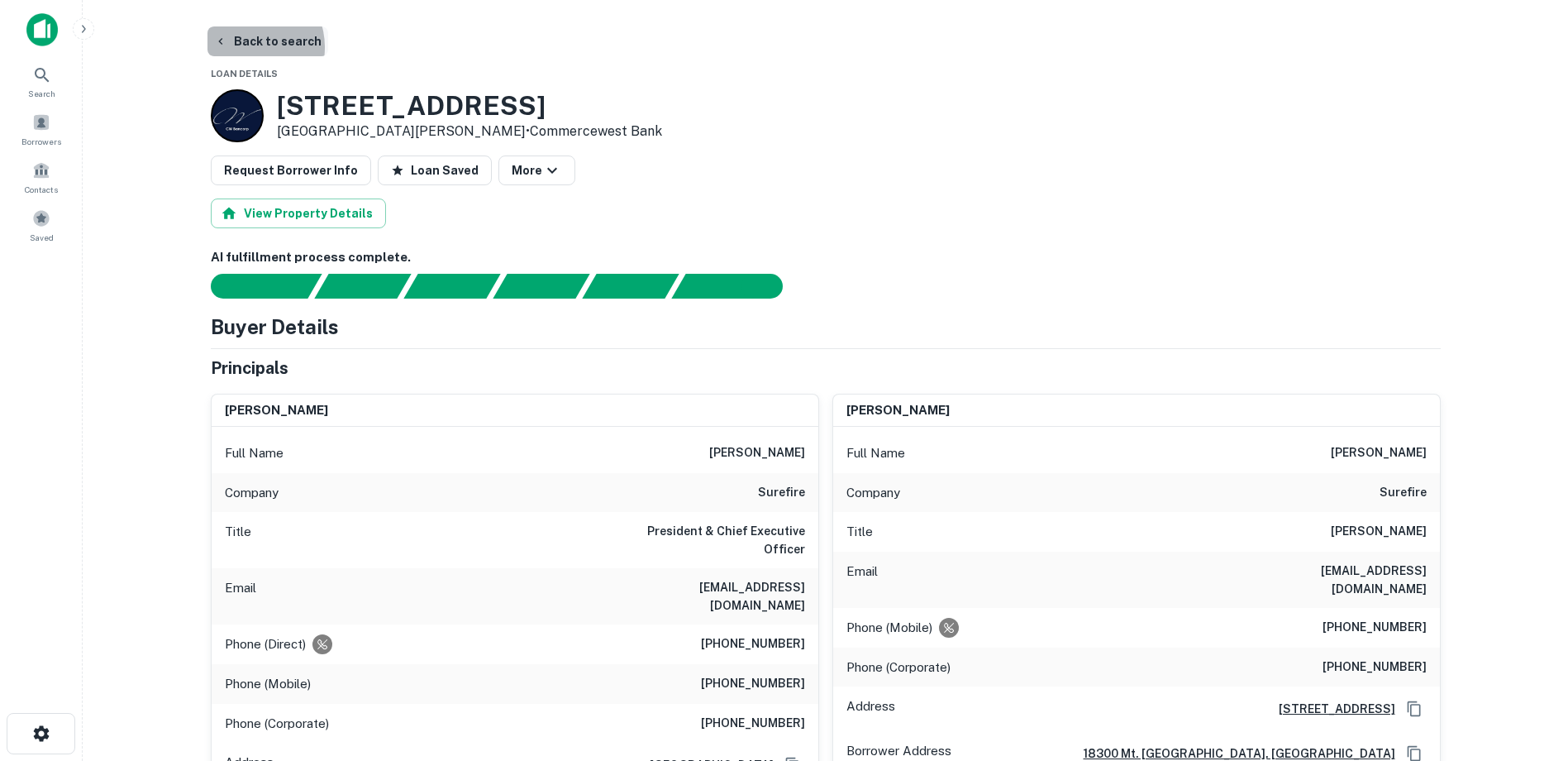
click at [248, 47] on button "Back to search" at bounding box center [267, 41] width 121 height 29
click at [49, 127] on span at bounding box center [41, 122] width 18 height 18
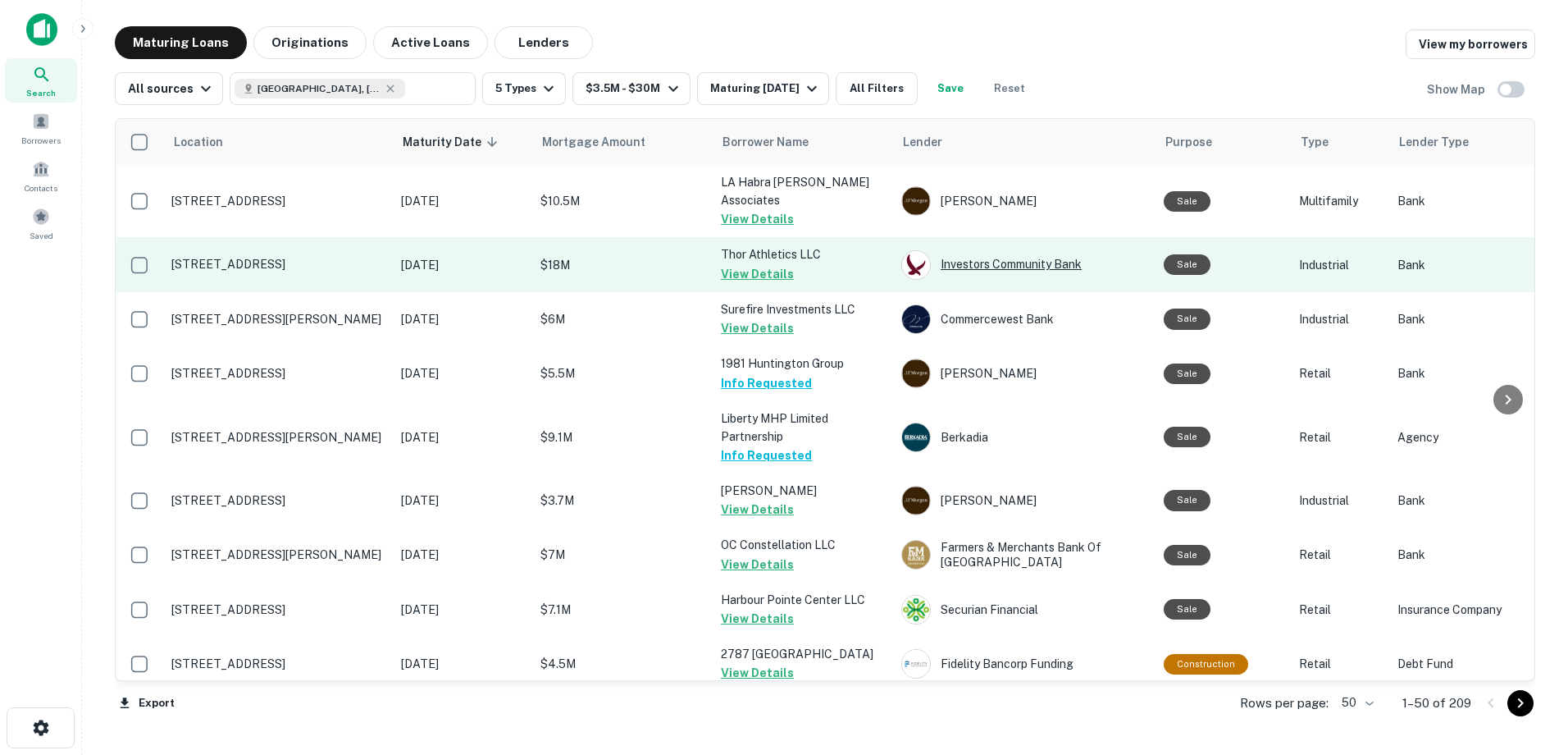
click at [1018, 254] on div "Investors Community Bank" at bounding box center [1025, 265] width 246 height 29
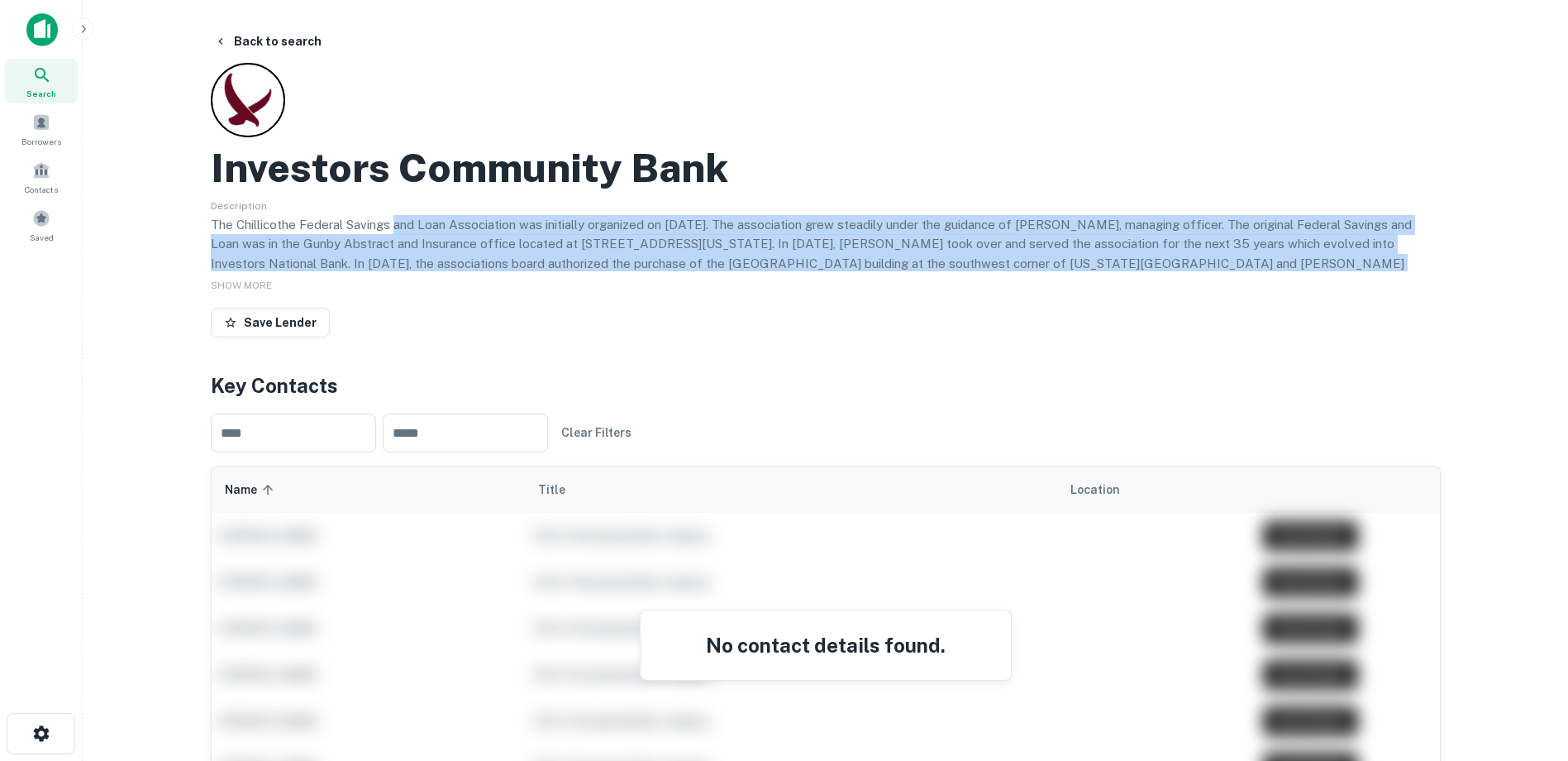
drag, startPoint x: 393, startPoint y: 233, endPoint x: 1310, endPoint y: 263, distance: 917.5
click at [1310, 263] on p "The Chillicothe Federal Savings and Loan Association was initially organized on…" at bounding box center [825, 263] width 1229 height 97
drag, startPoint x: 1310, startPoint y: 263, endPoint x: 1262, endPoint y: 270, distance: 48.5
click at [1262, 270] on p "The Chillicothe Federal Savings and Loan Association was initially organized on…" at bounding box center [825, 263] width 1229 height 97
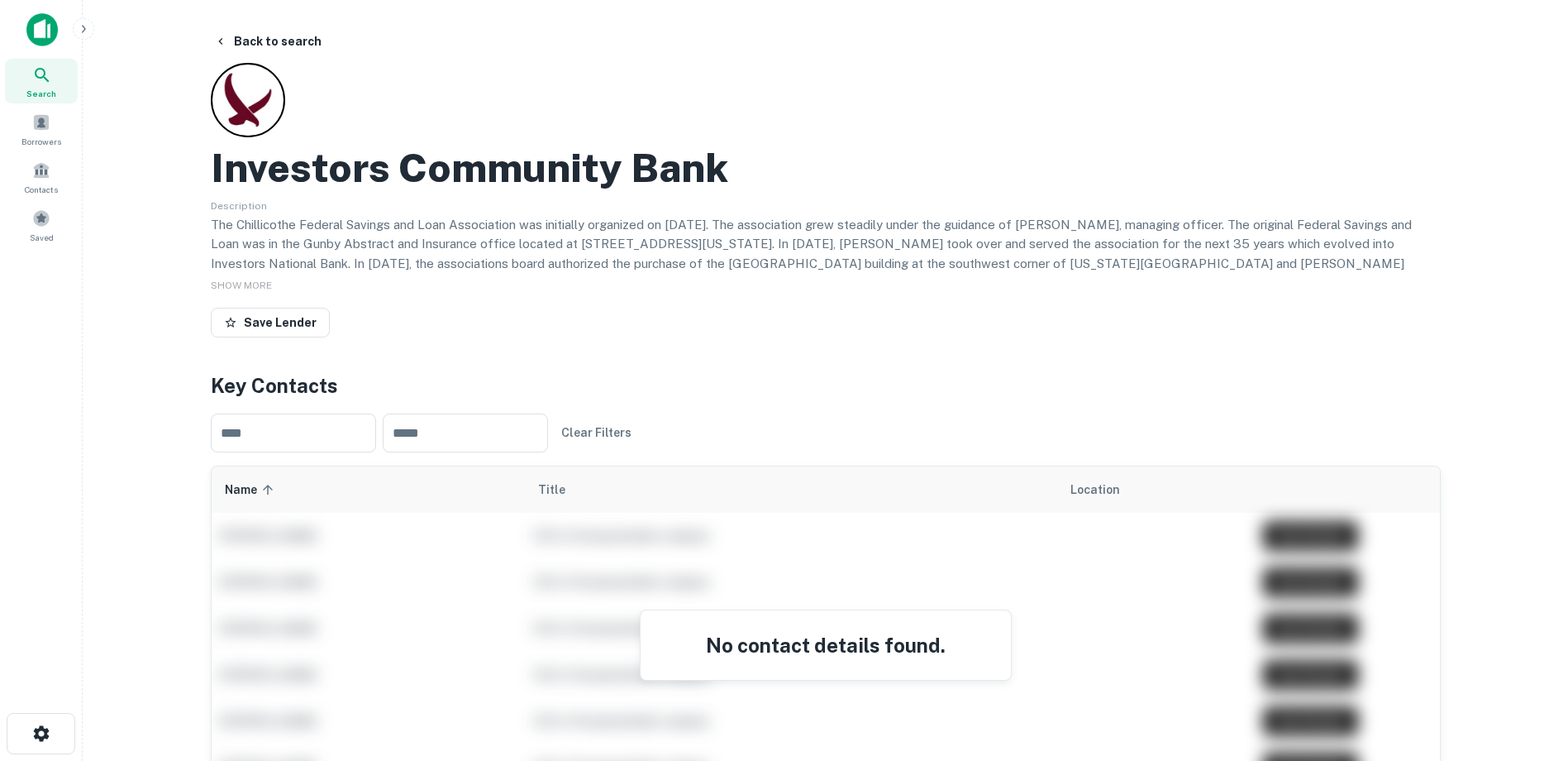
click at [1077, 251] on p "The Chillicothe Federal Savings and Loan Association was initially organized on…" at bounding box center [825, 263] width 1229 height 97
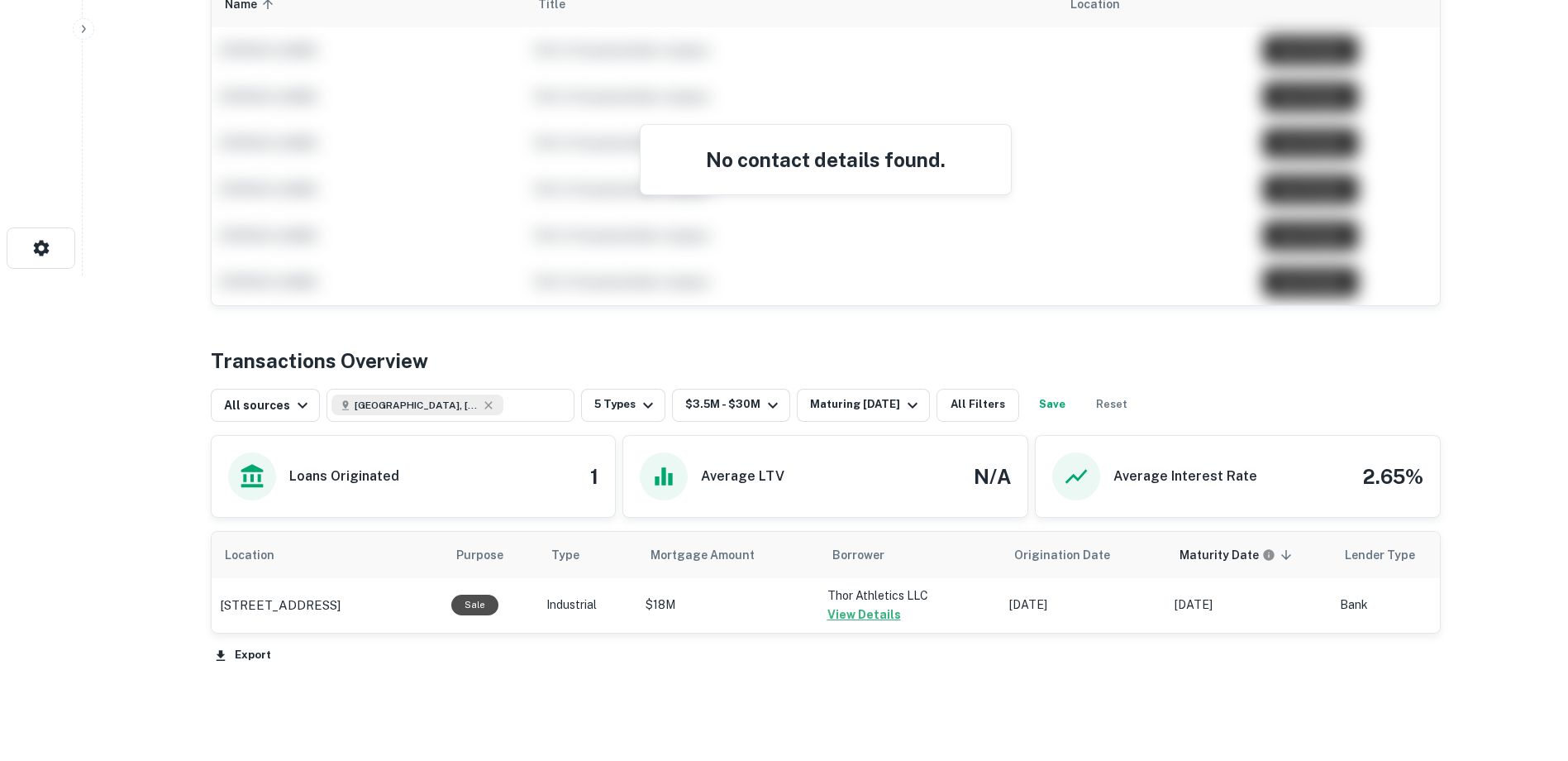
scroll to position [551, 0]
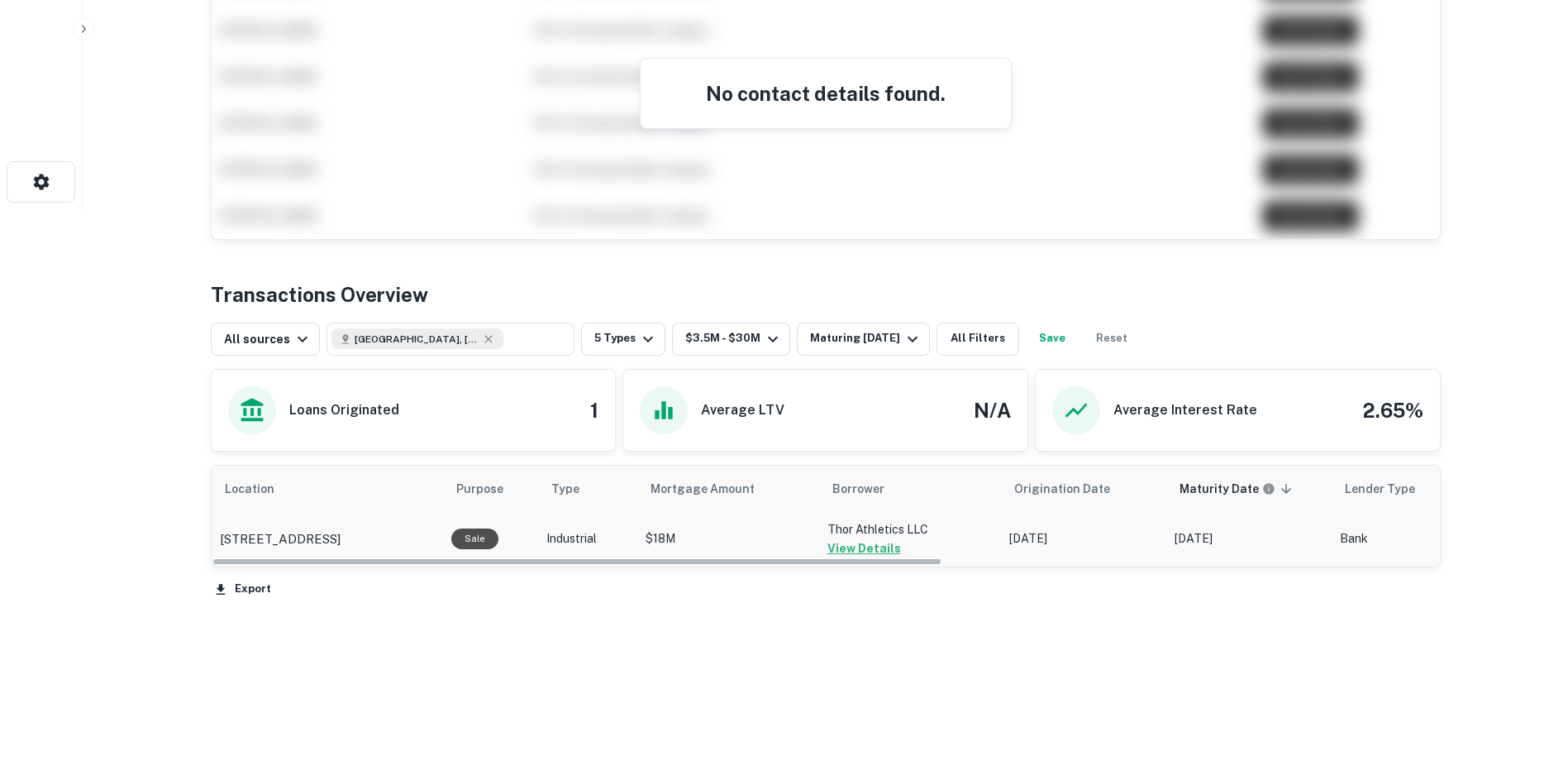
click at [874, 561] on div "Location Purpose Type Mortgage Amount Borrower Origination Date Maturity Date s…" at bounding box center [825, 516] width 1228 height 101
click at [873, 550] on button "View Details" at bounding box center [864, 549] width 74 height 20
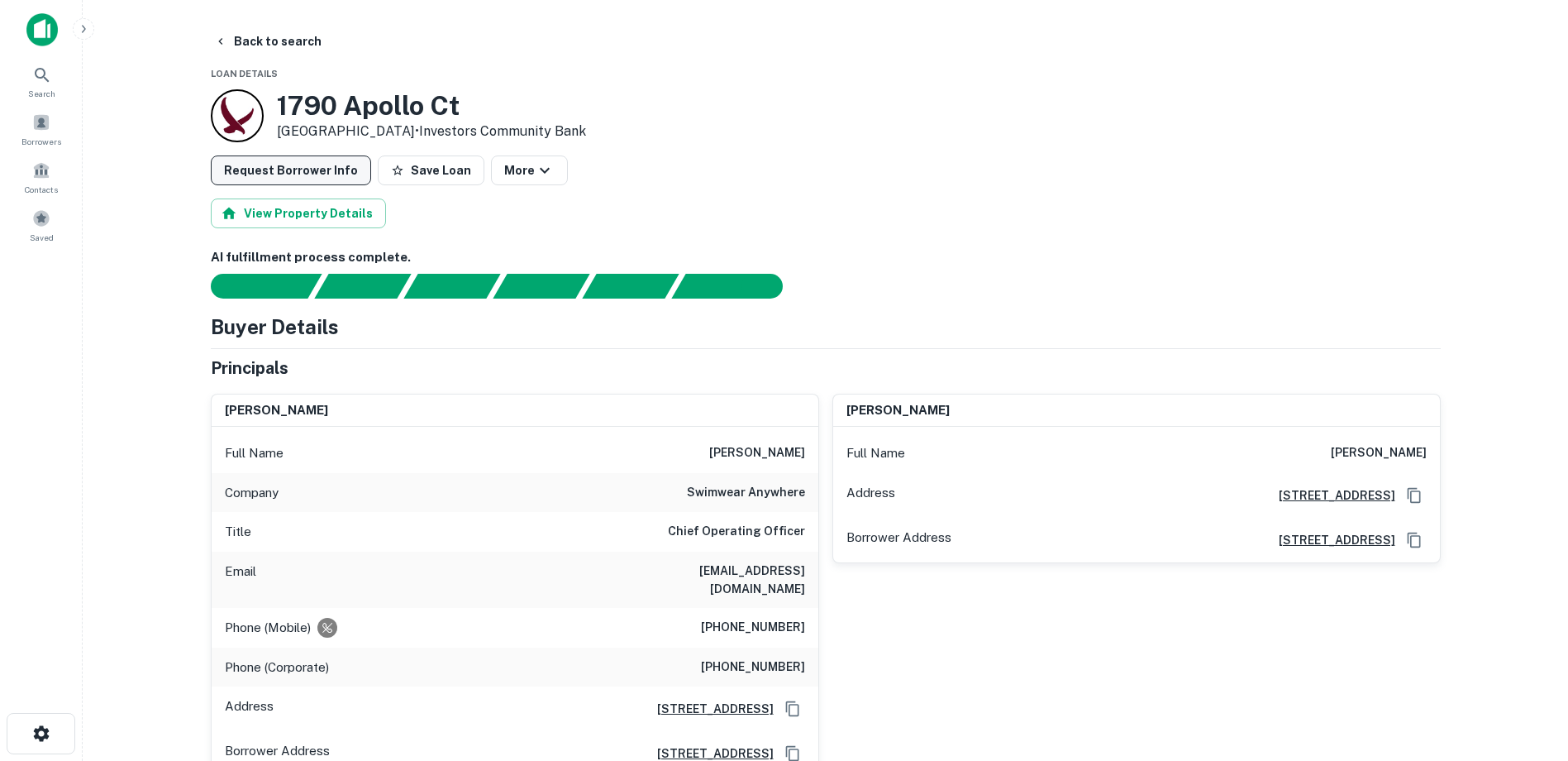
click at [229, 175] on button "Request Borrower Info" at bounding box center [290, 169] width 160 height 29
click at [216, 39] on icon "button" at bounding box center [221, 41] width 13 height 13
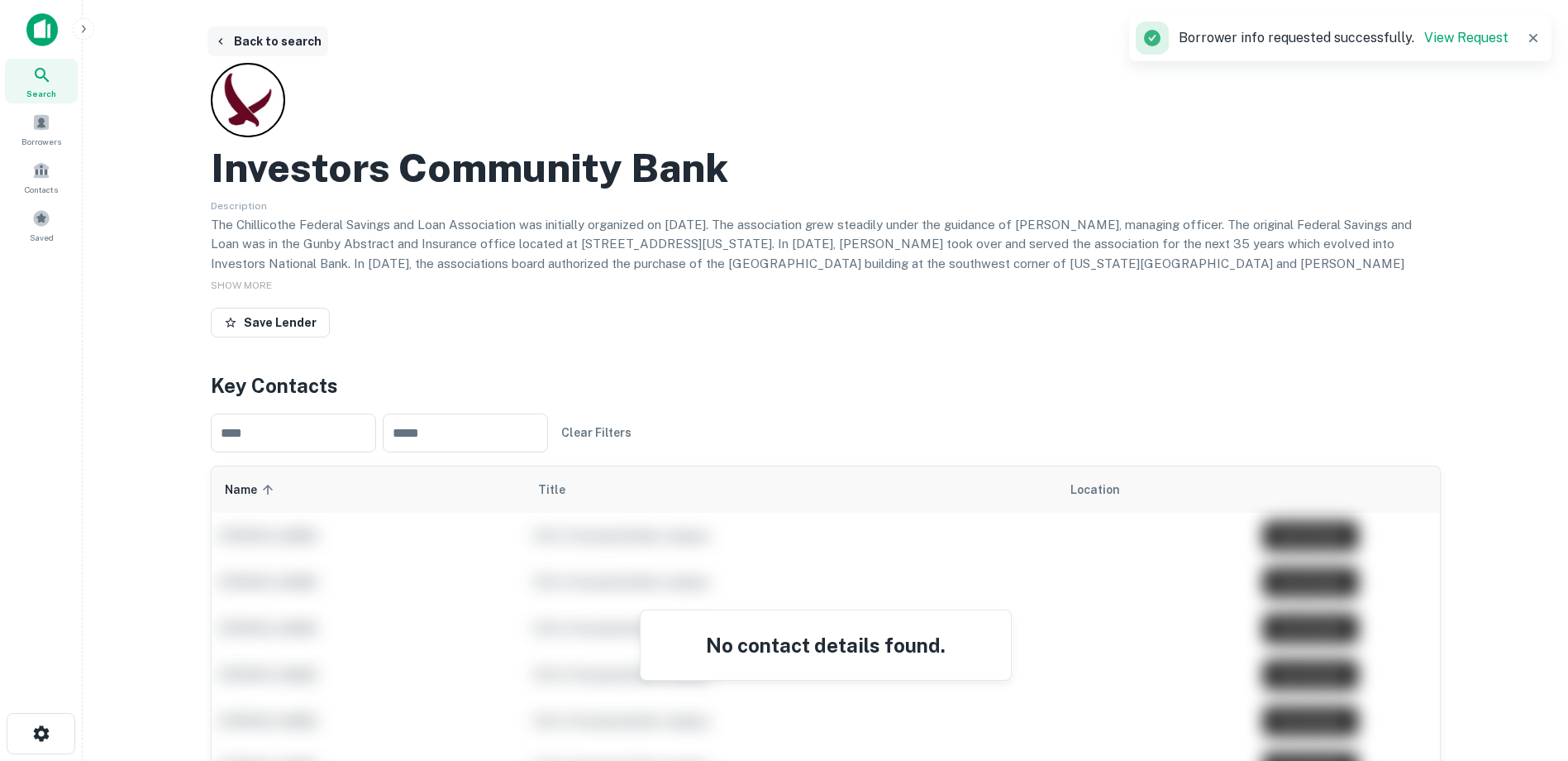
click at [217, 42] on icon "button" at bounding box center [221, 41] width 13 height 13
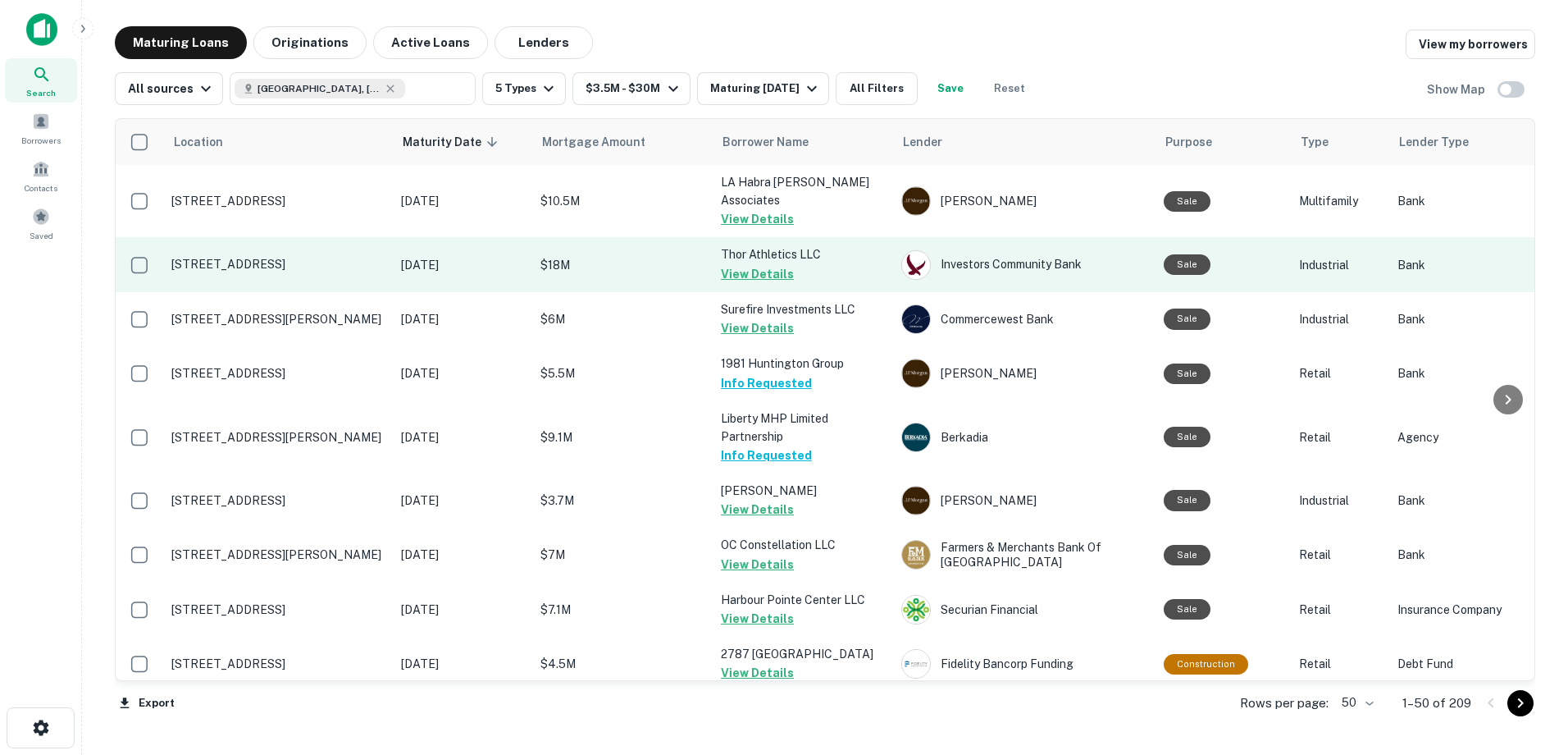
click at [753, 264] on button "View Details" at bounding box center [757, 274] width 73 height 20
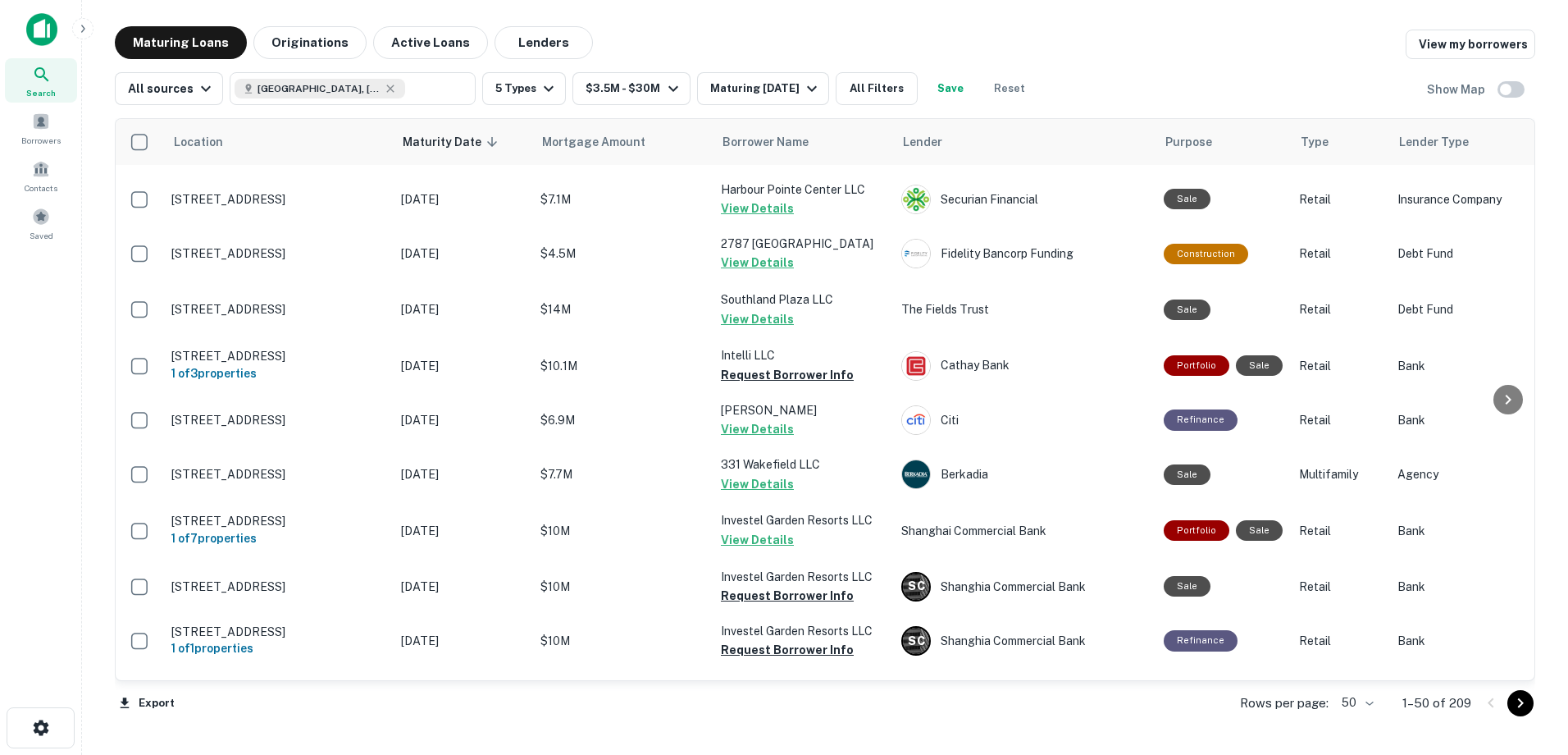
scroll to position [492, 0]
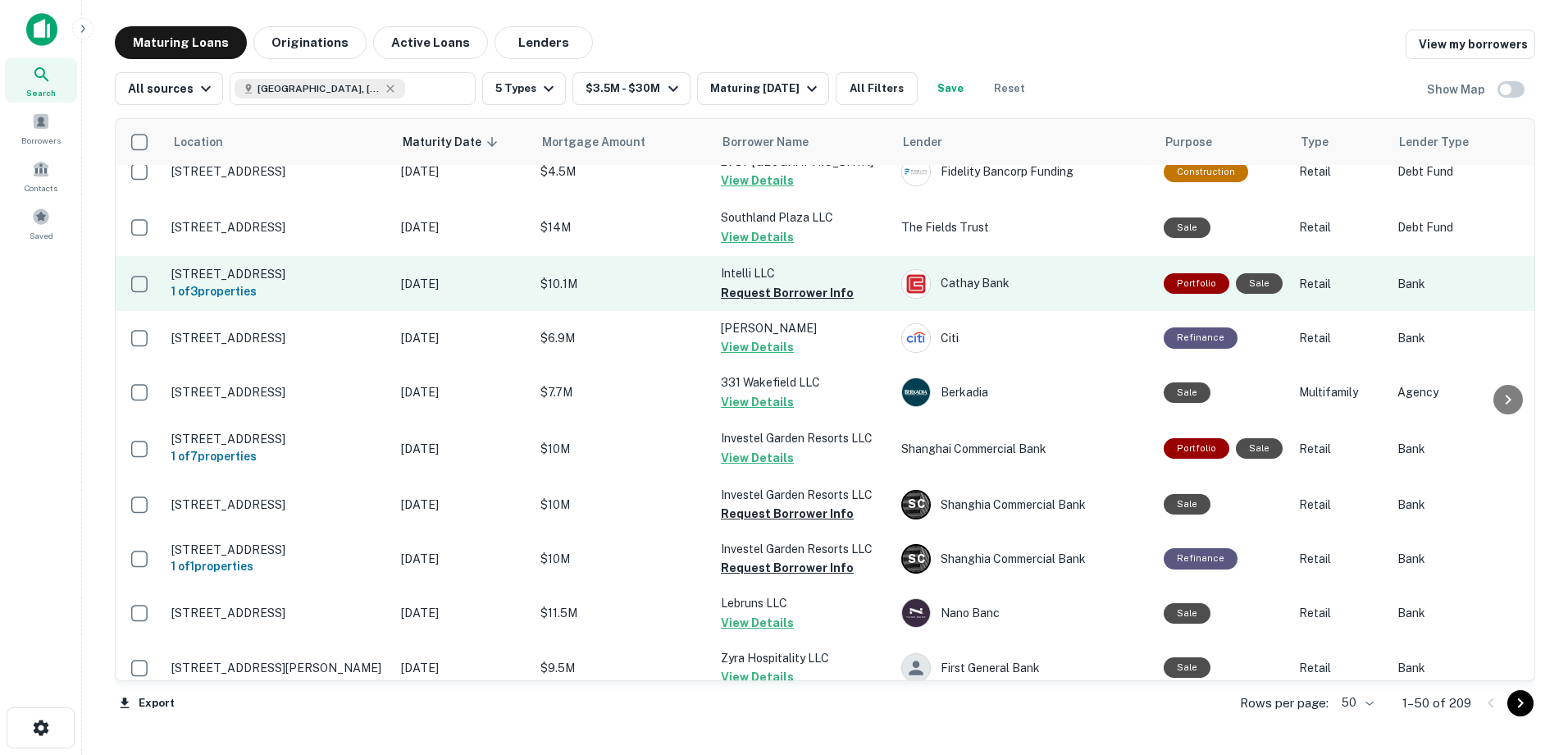
click at [757, 264] on p "Intelli LLC" at bounding box center [802, 273] width 164 height 18
click at [803, 264] on p "Intelli LLC" at bounding box center [802, 273] width 164 height 18
click at [794, 283] on button "Request Borrower Info" at bounding box center [787, 293] width 133 height 20
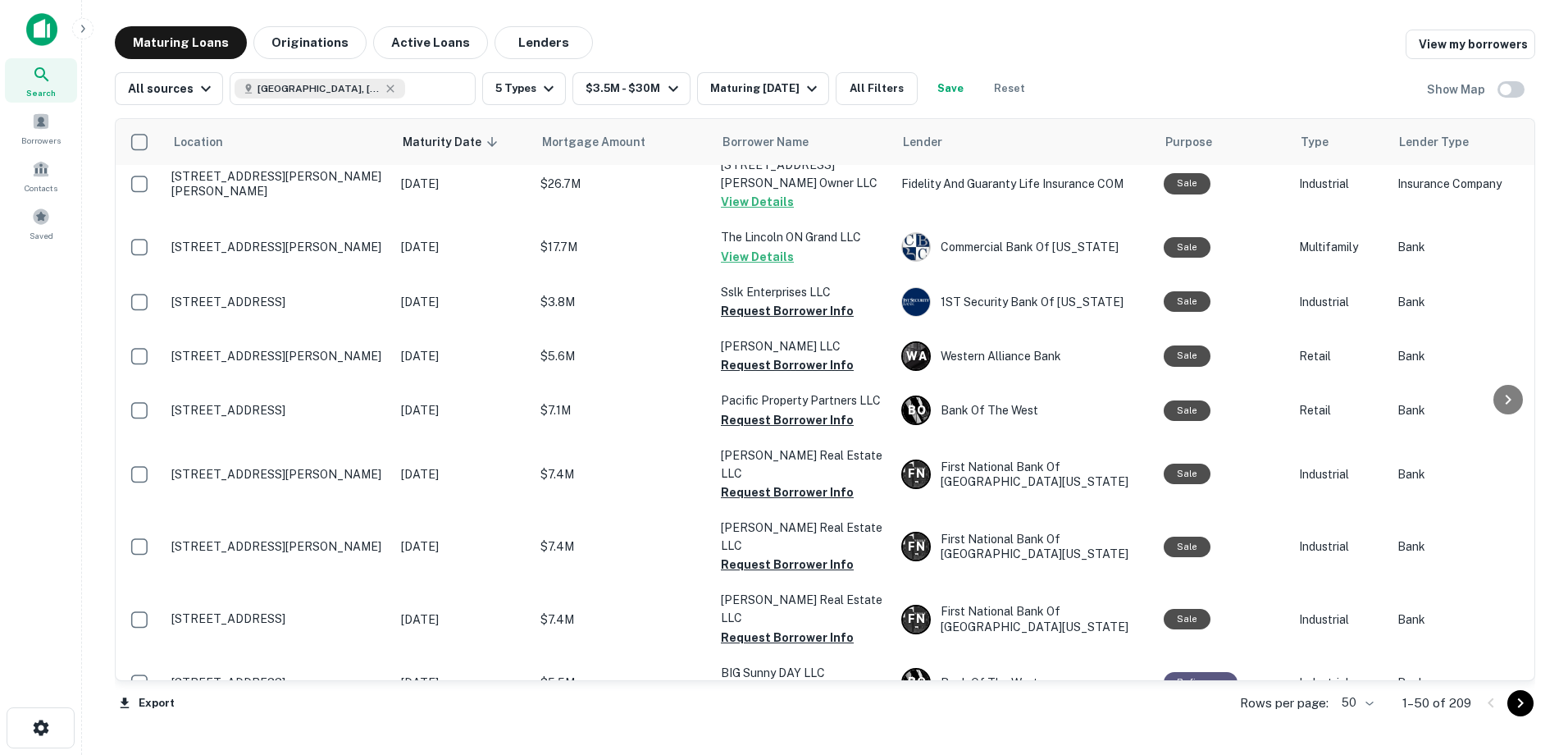
scroll to position [2350, 0]
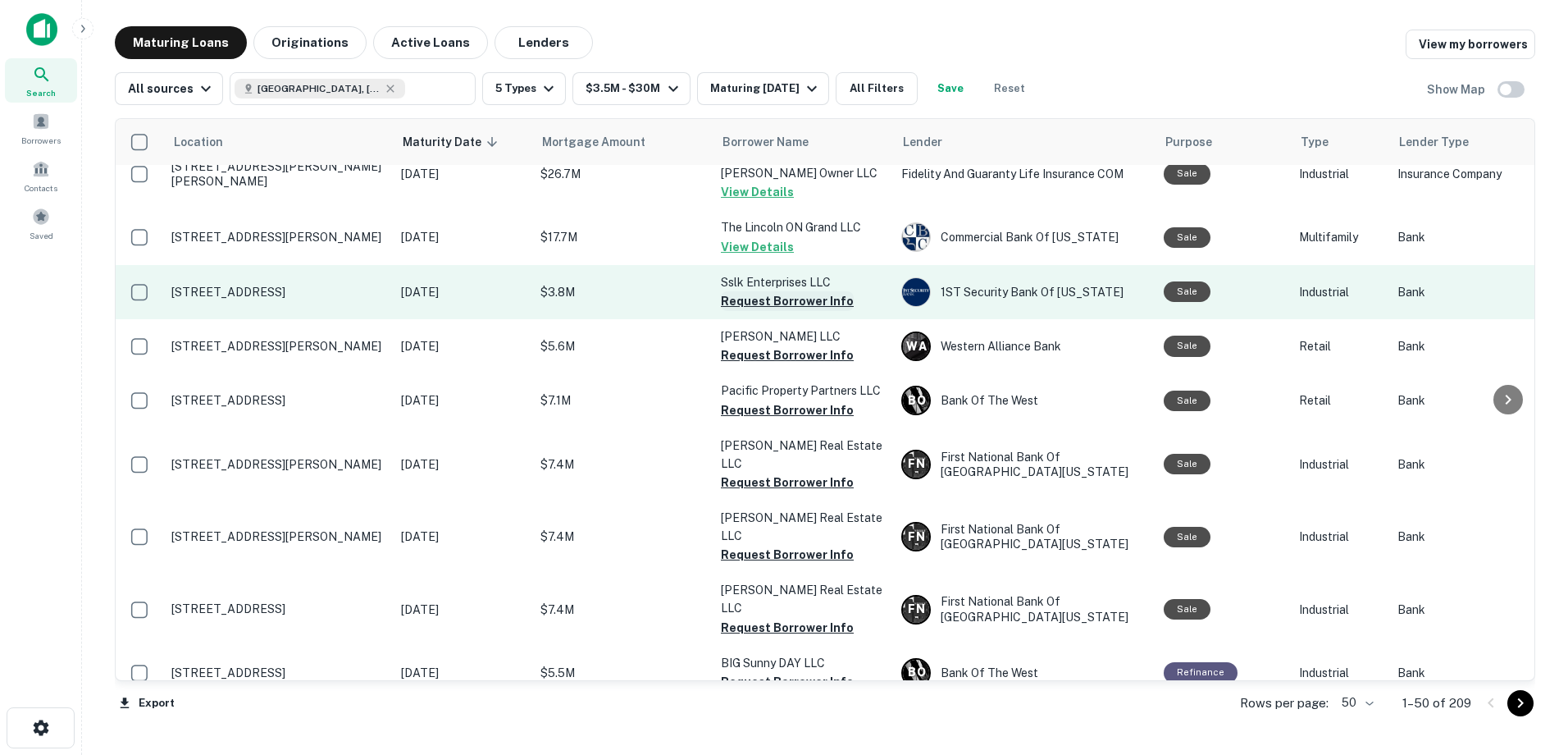
click at [808, 291] on button "Request Borrower Info" at bounding box center [787, 301] width 133 height 20
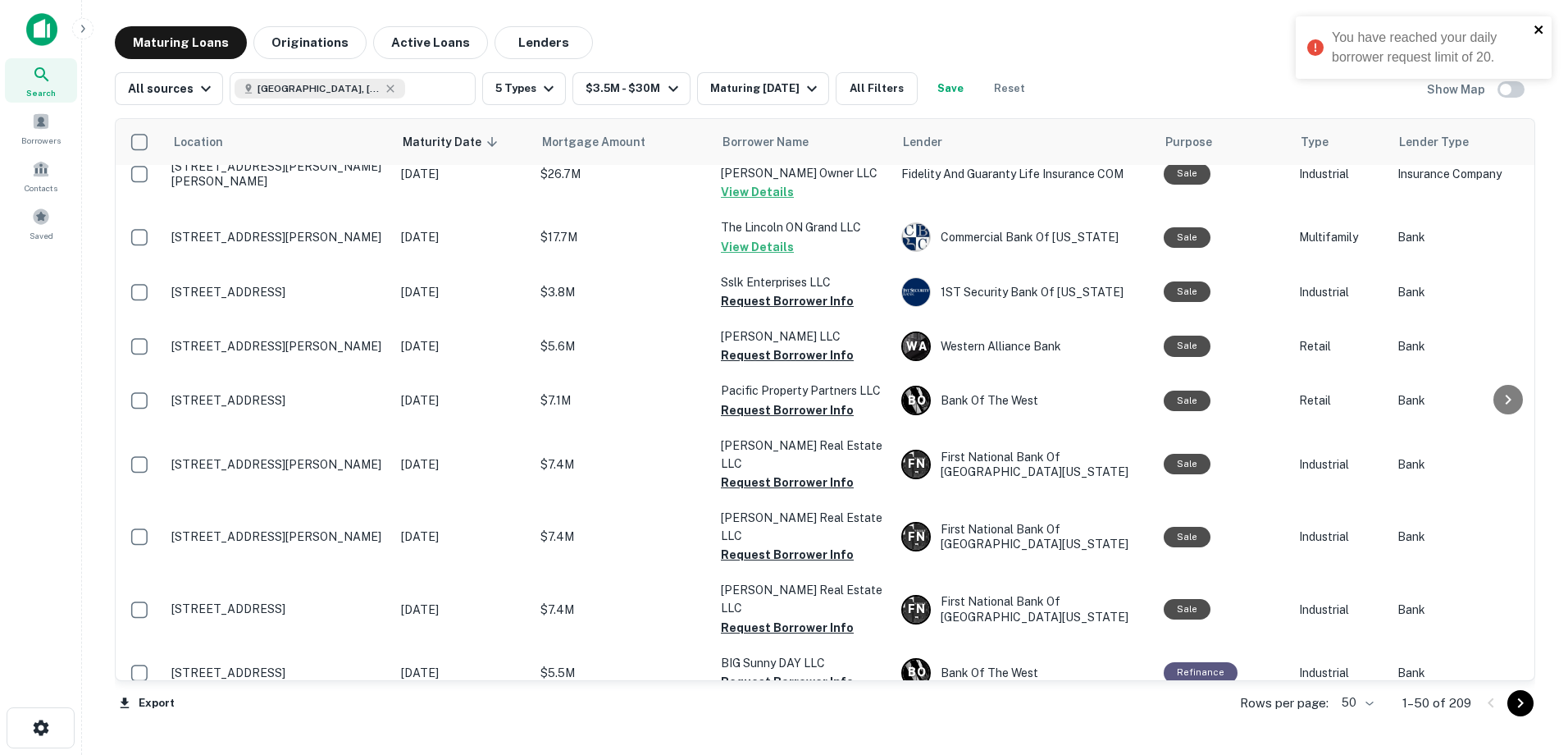
click at [1540, 28] on icon "close" at bounding box center [1539, 30] width 8 height 8
click at [1151, 64] on div "All sources Orange County, CA, USA ​ 5 Types $3.5M - $30M Maturing In 6 Months …" at bounding box center [825, 82] width 1421 height 46
